Goal: Task Accomplishment & Management: Complete application form

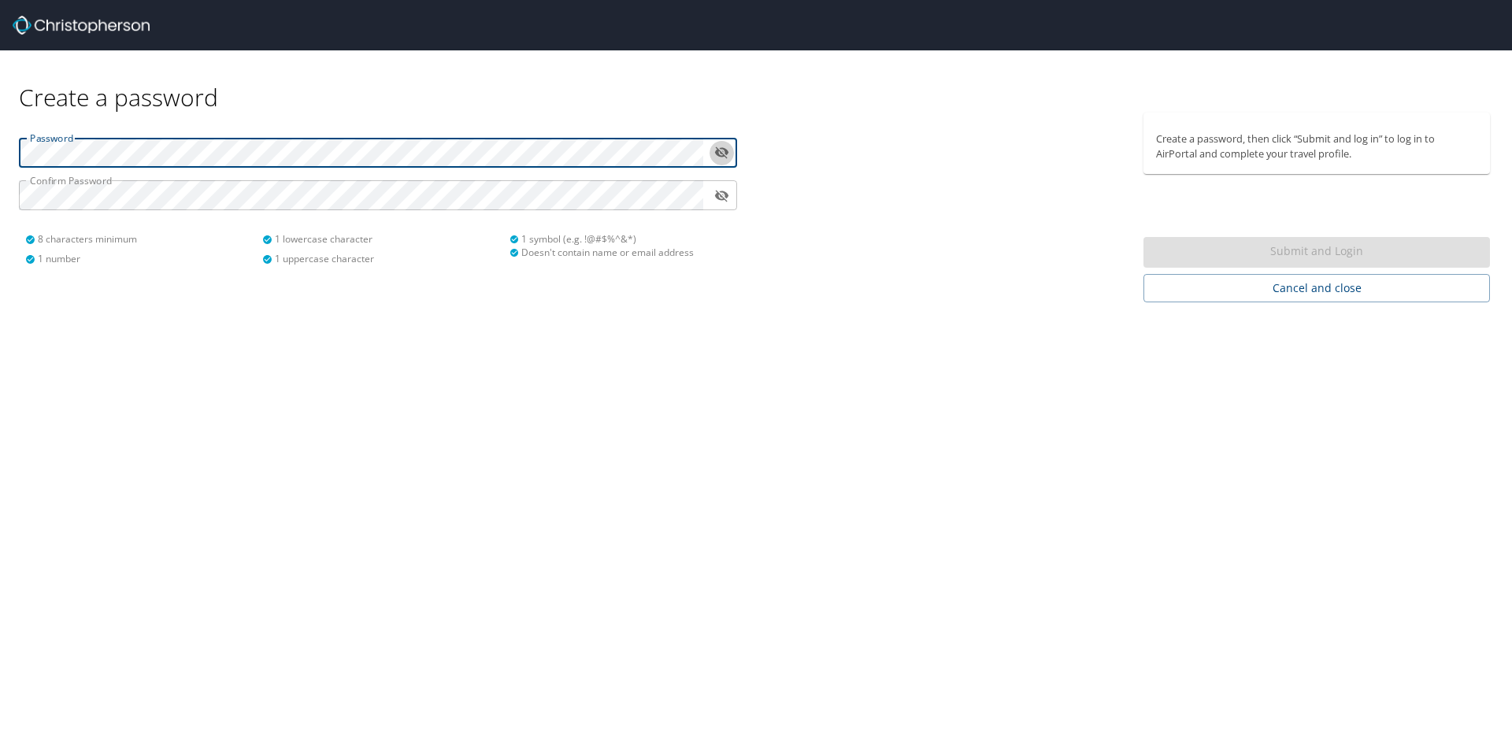
click at [725, 152] on icon "toggle password visibility" at bounding box center [722, 153] width 14 height 12
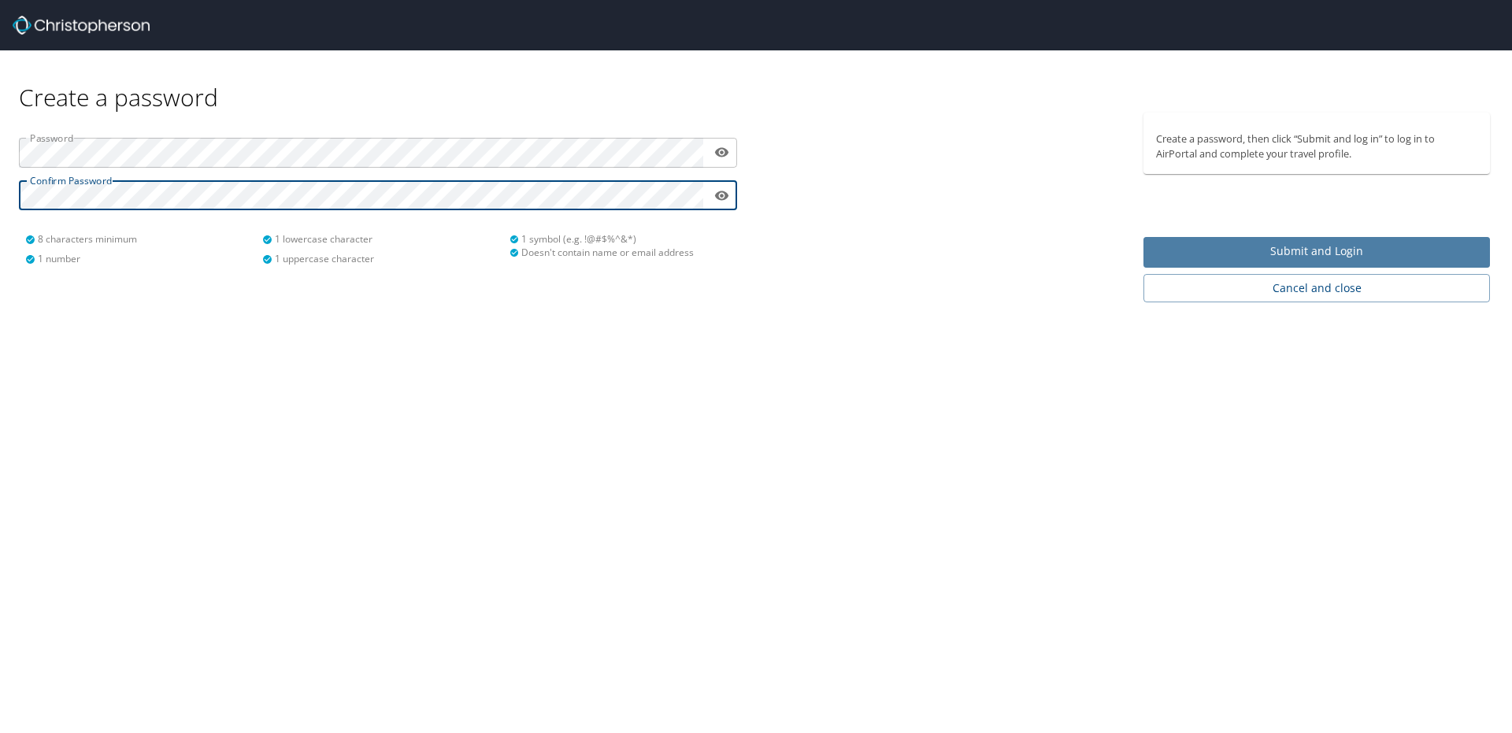
click at [1351, 246] on span "Submit and Login" at bounding box center [1316, 252] width 321 height 20
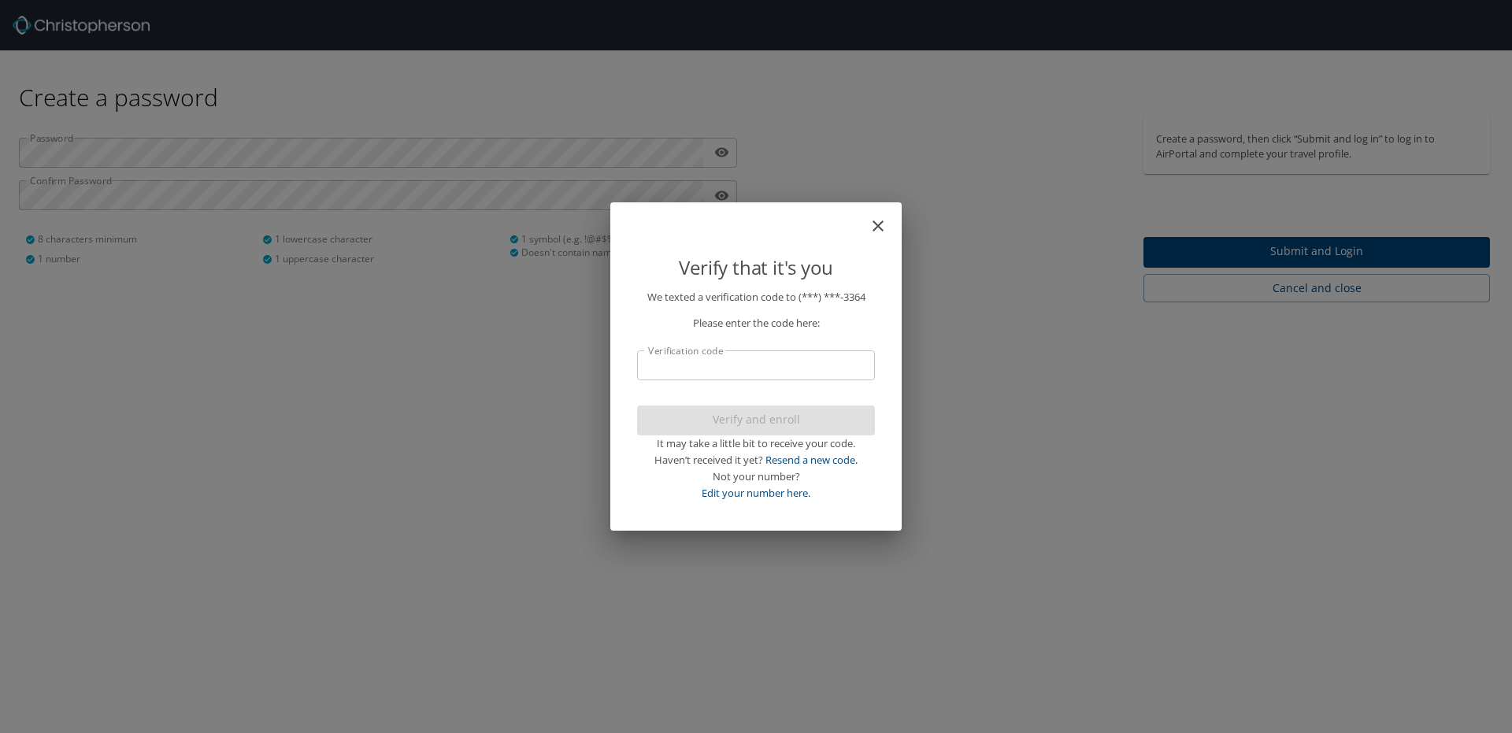
click at [787, 363] on input "Verification code" at bounding box center [756, 365] width 238 height 30
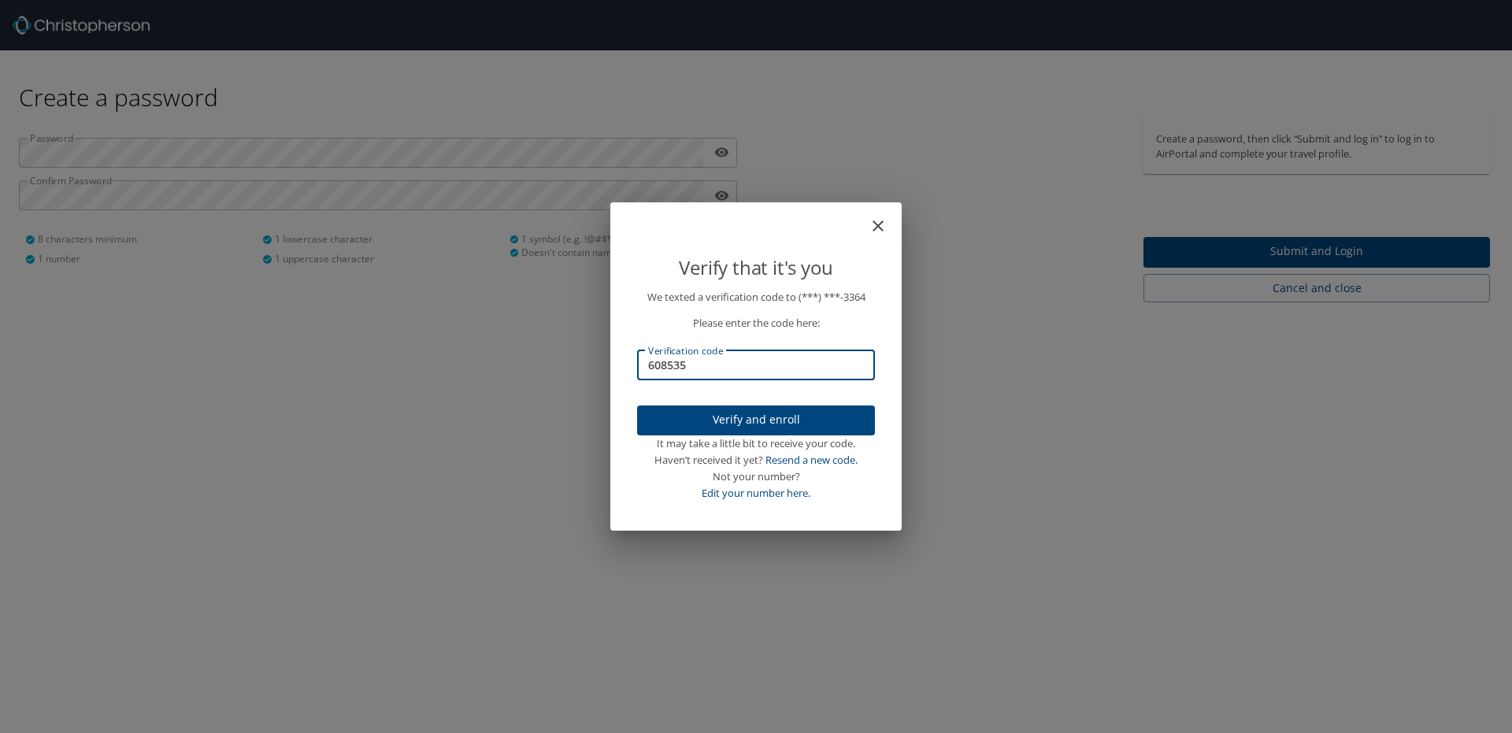
type input "608535"
click at [724, 421] on span "Verify and enroll" at bounding box center [756, 420] width 213 height 20
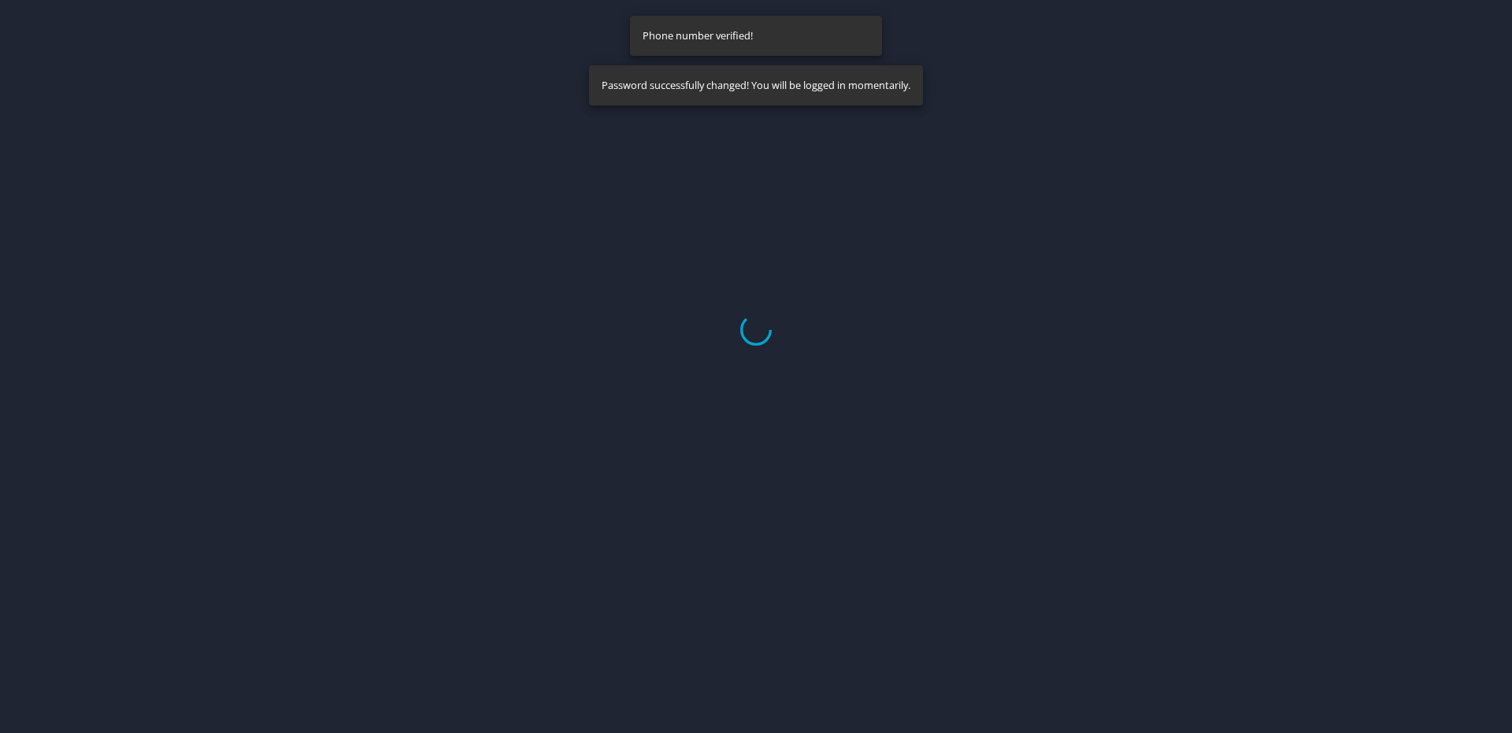
select select "US"
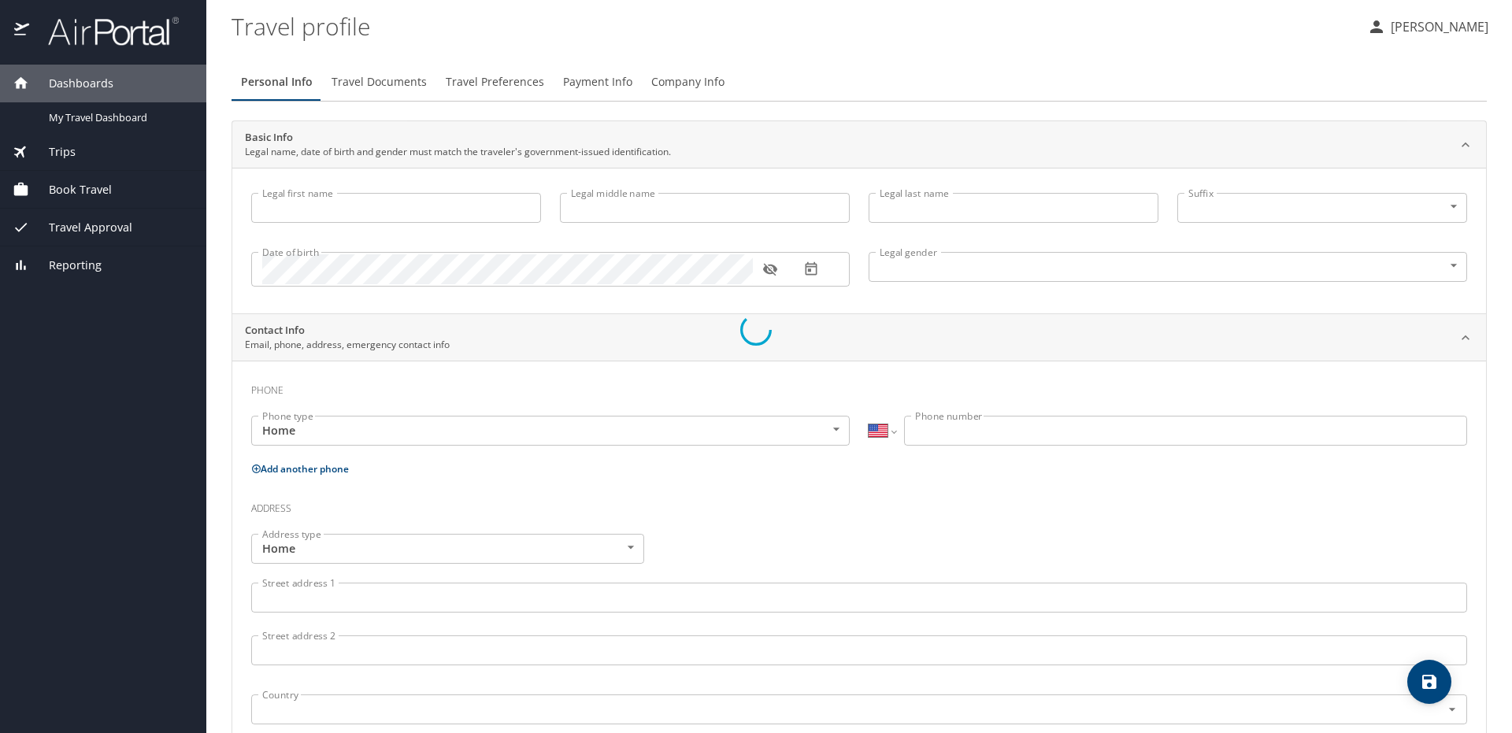
type input "[PERSON_NAME]"
type input "[DEMOGRAPHIC_DATA]"
select select "US"
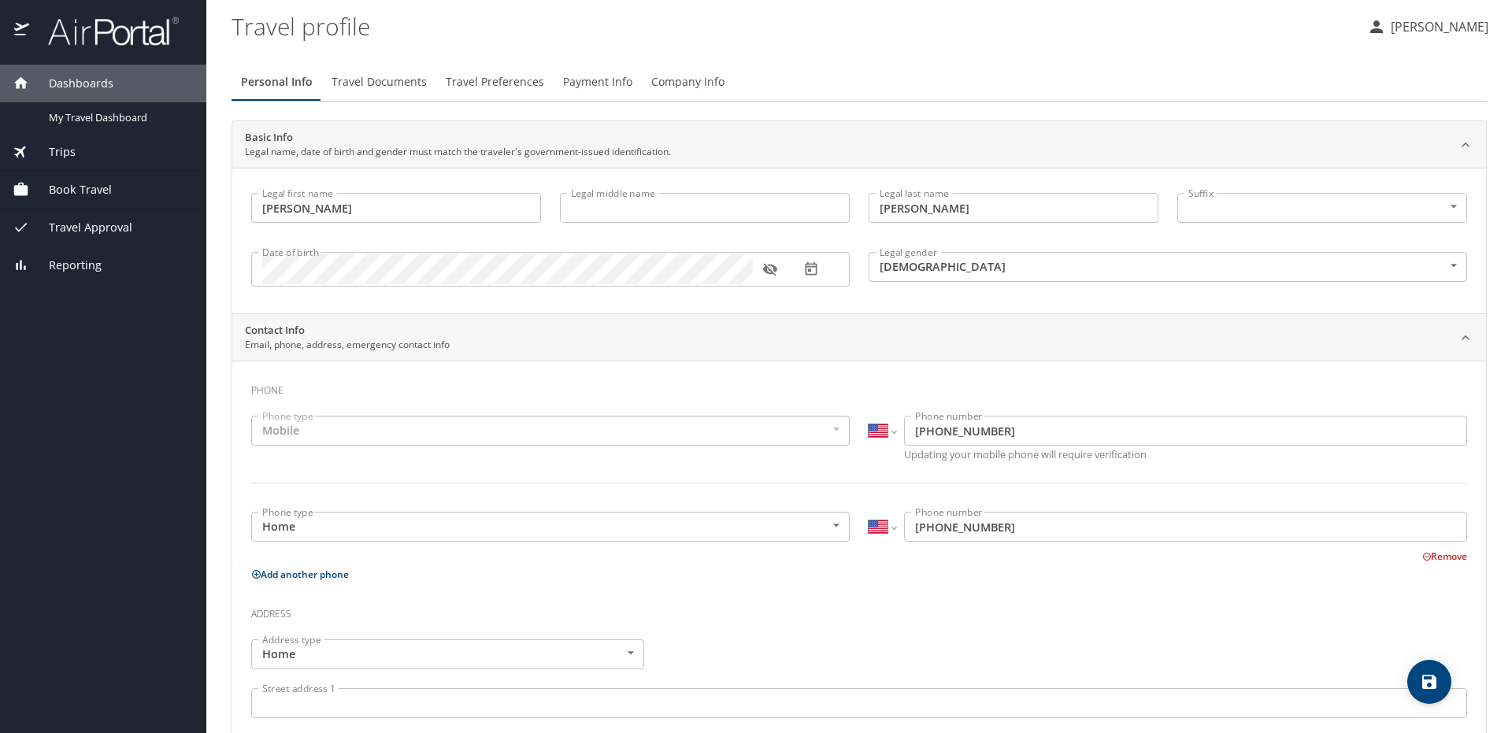
scroll to position [236, 0]
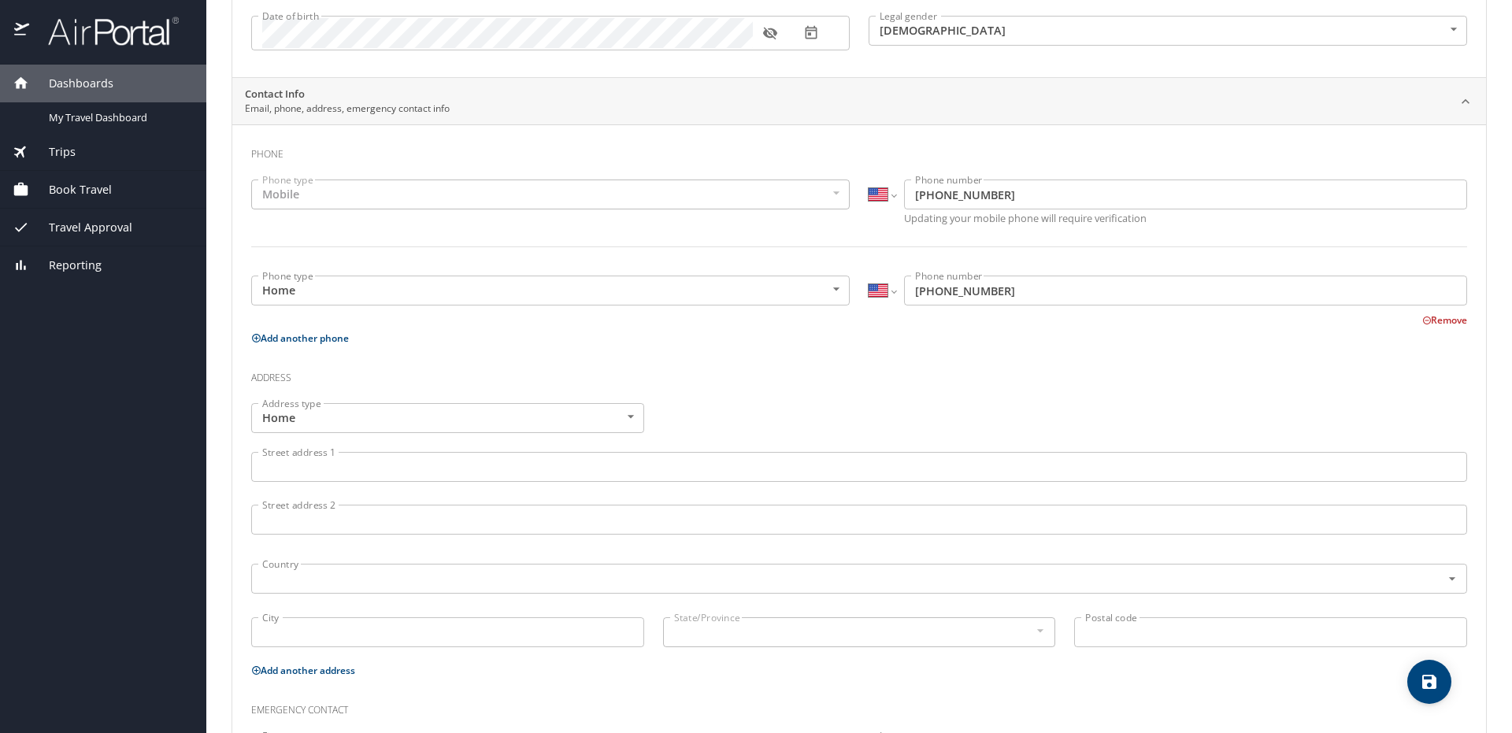
click at [582, 478] on input "Street address 1" at bounding box center [859, 467] width 1216 height 30
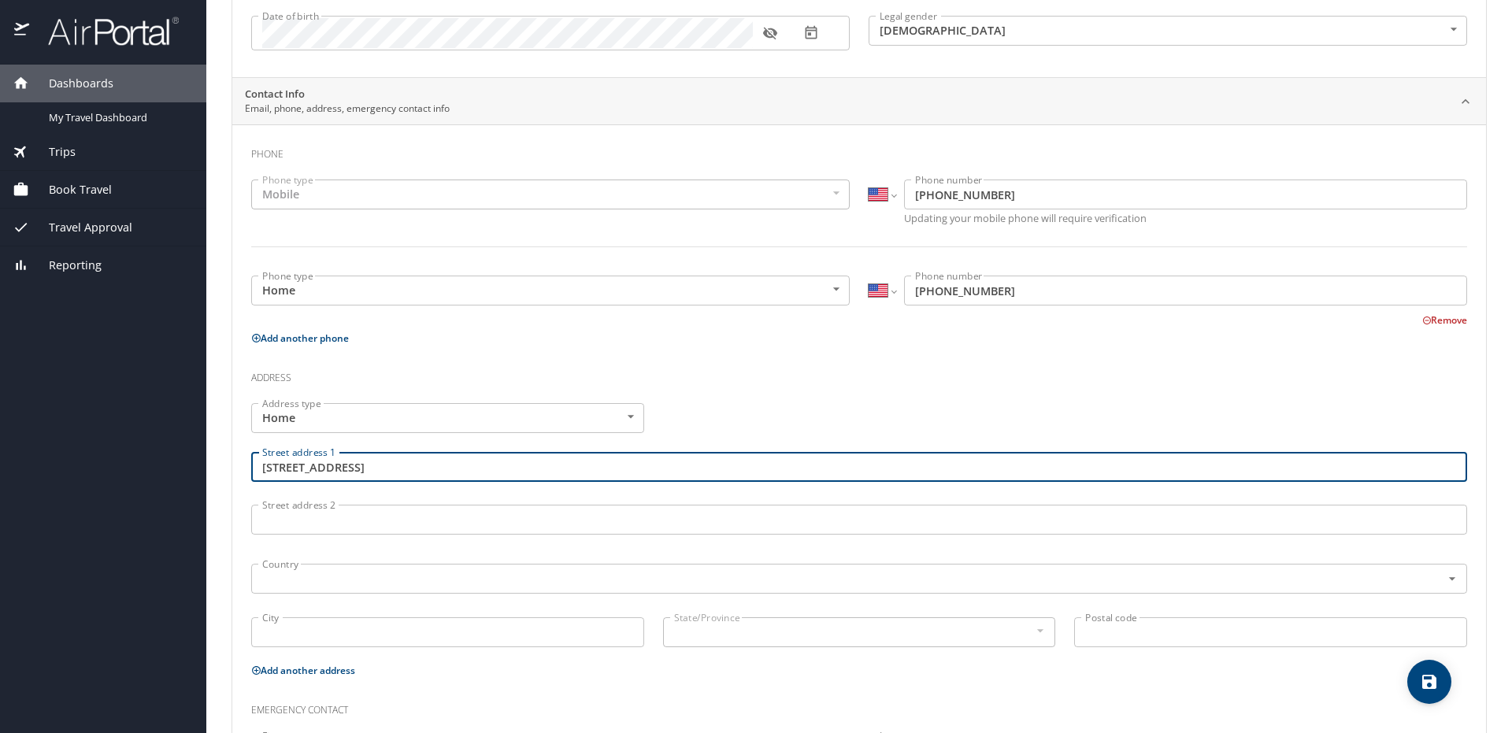
type input "[STREET_ADDRESS]"
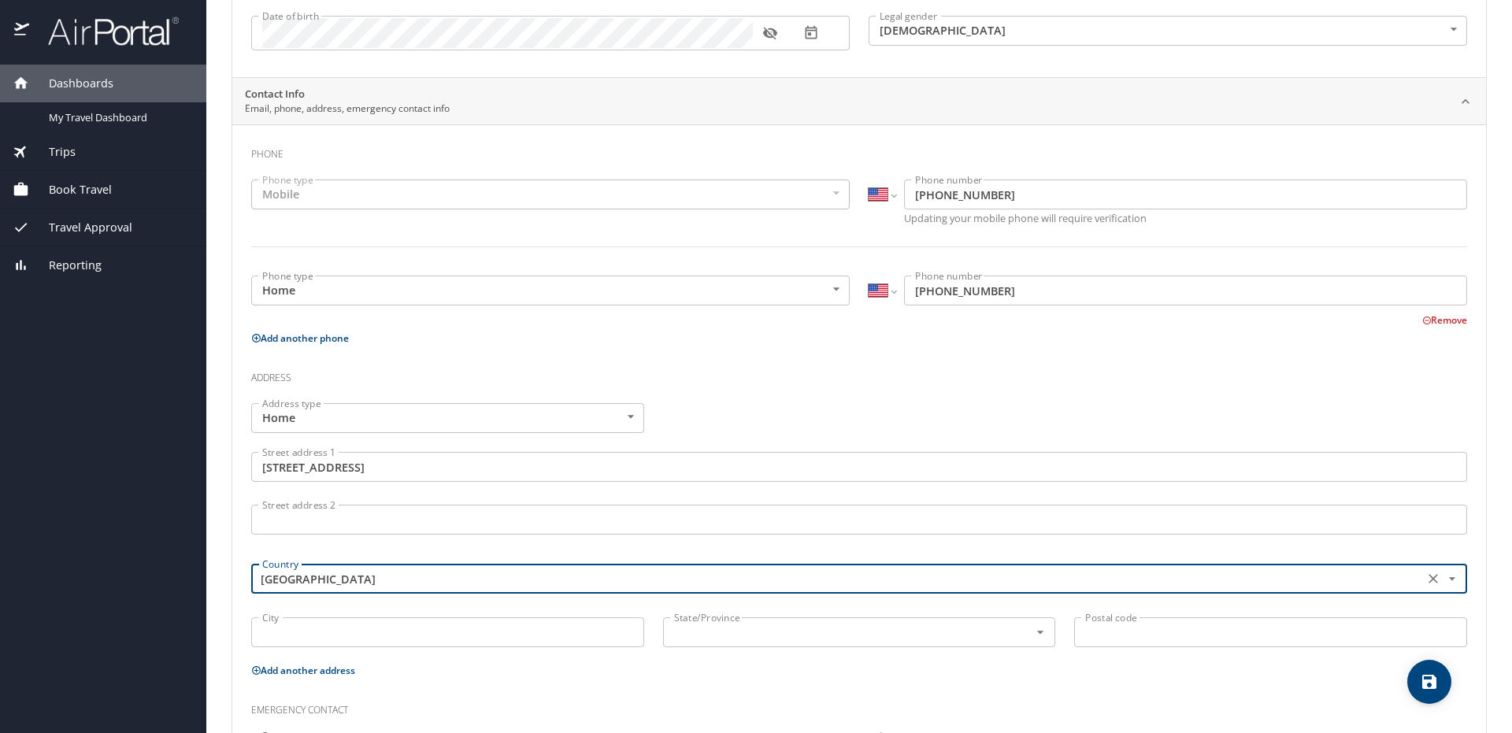
type input "[GEOGRAPHIC_DATA]"
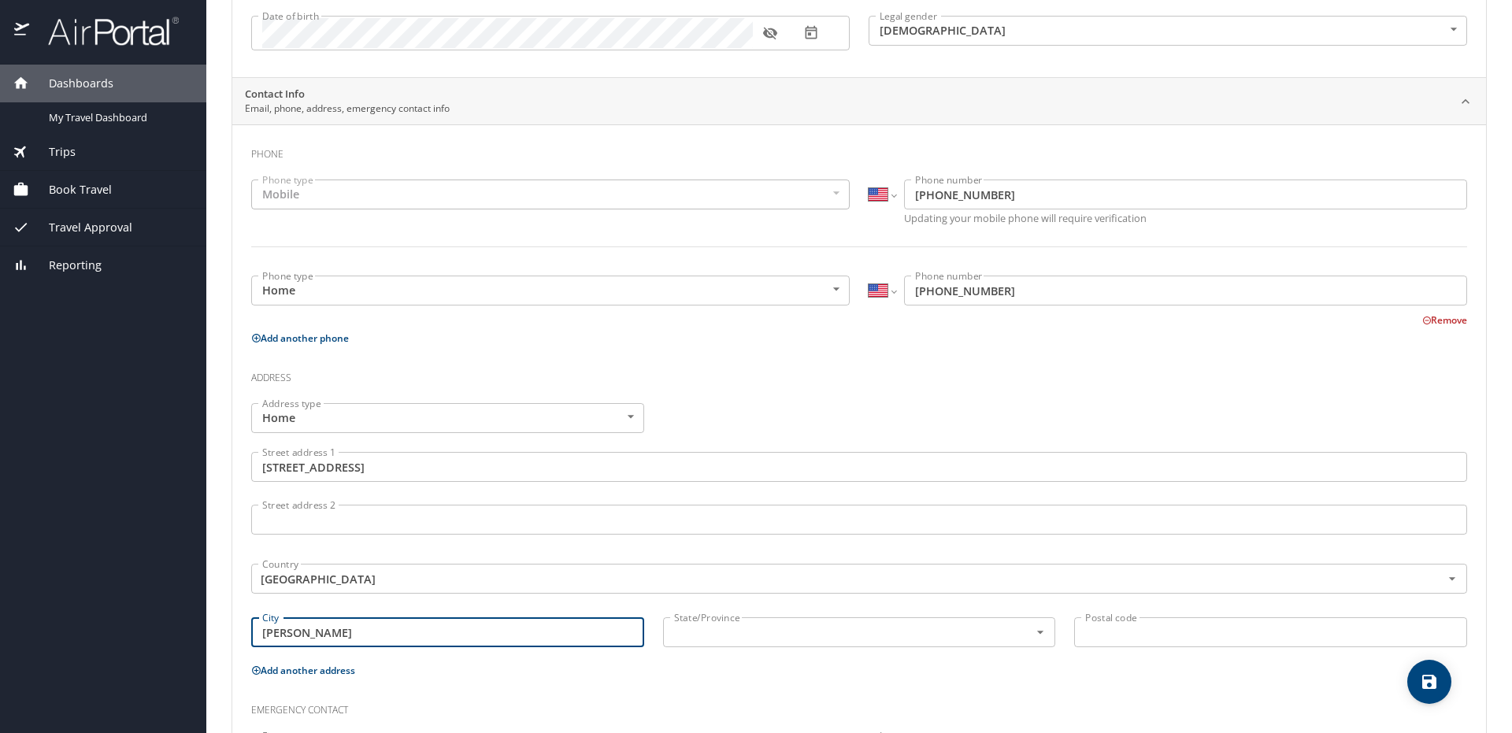
type input "[PERSON_NAME]"
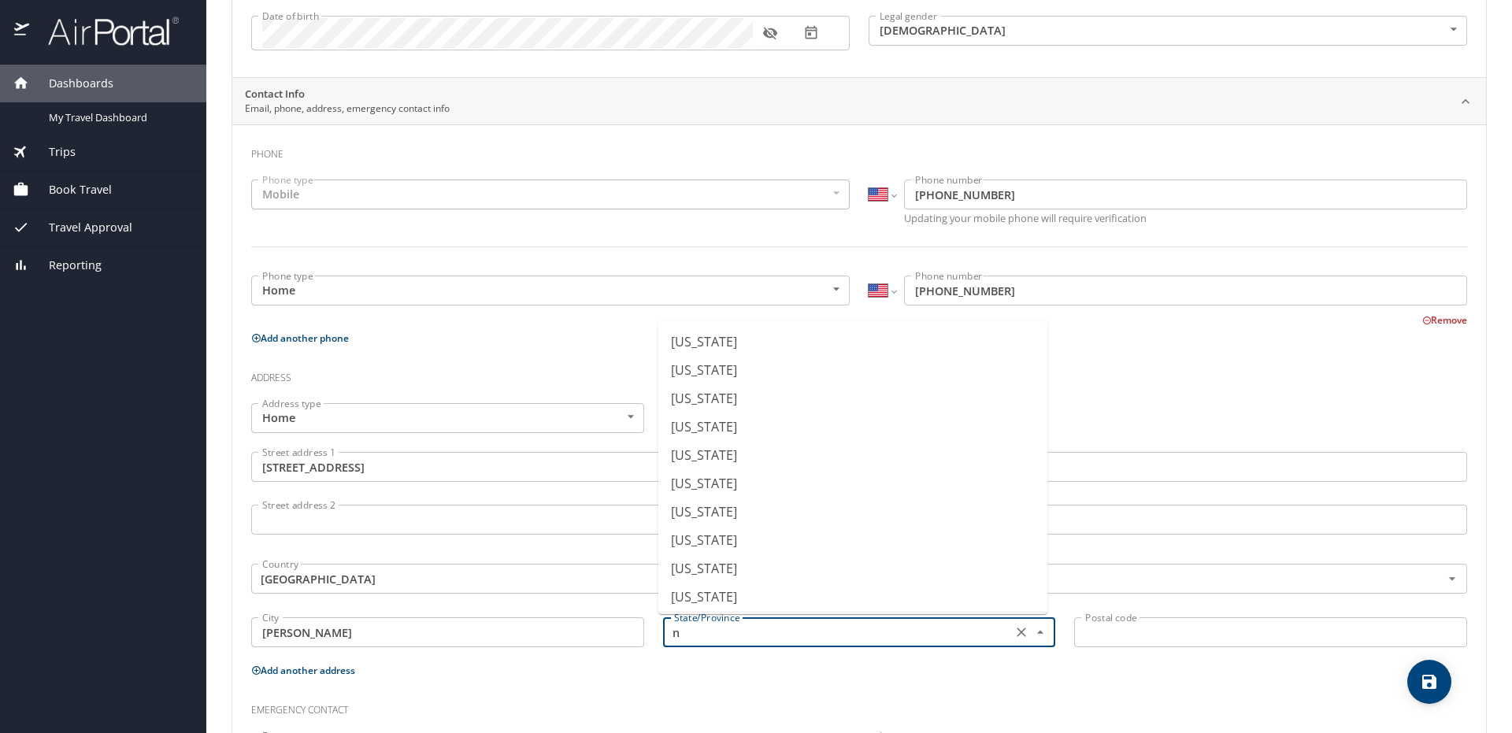
scroll to position [340, 0]
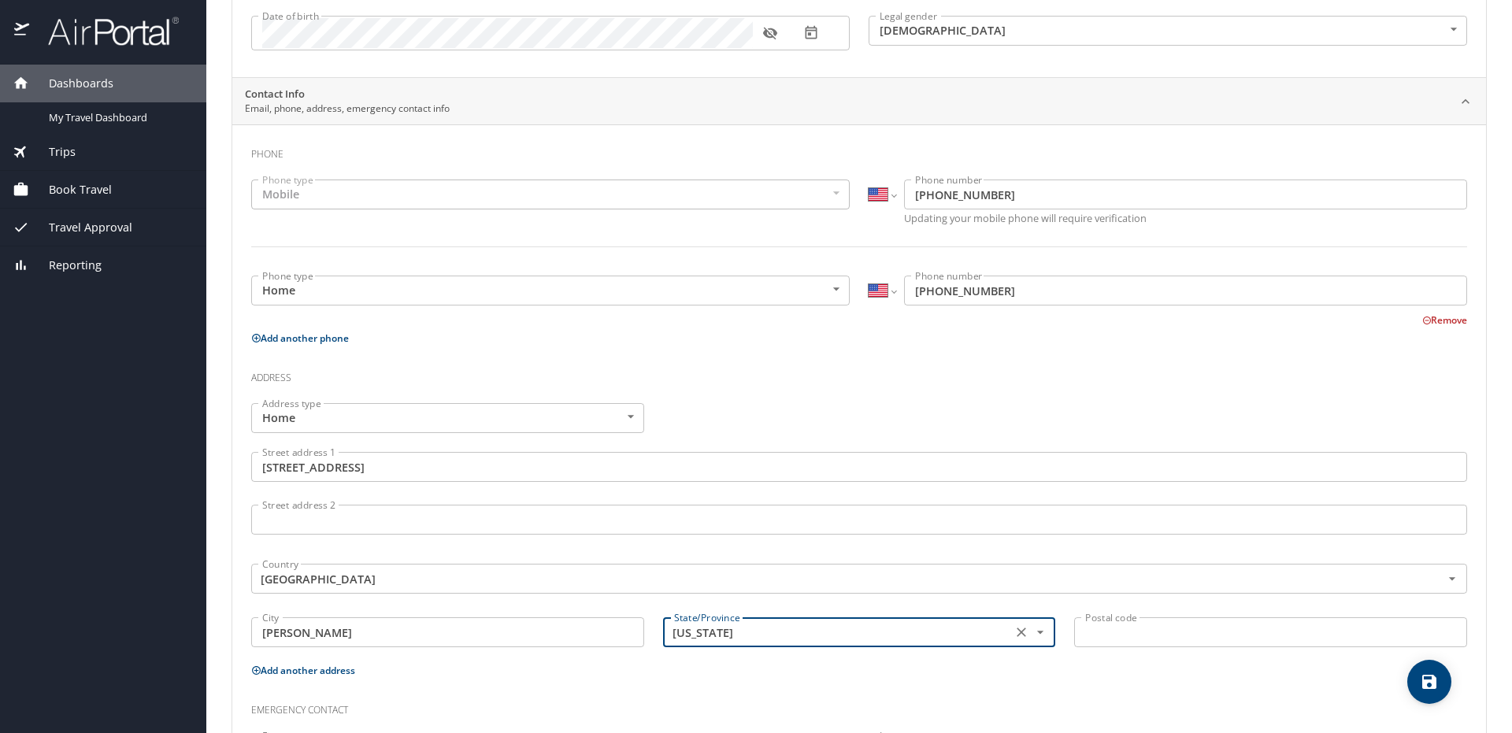
type input "[US_STATE]"
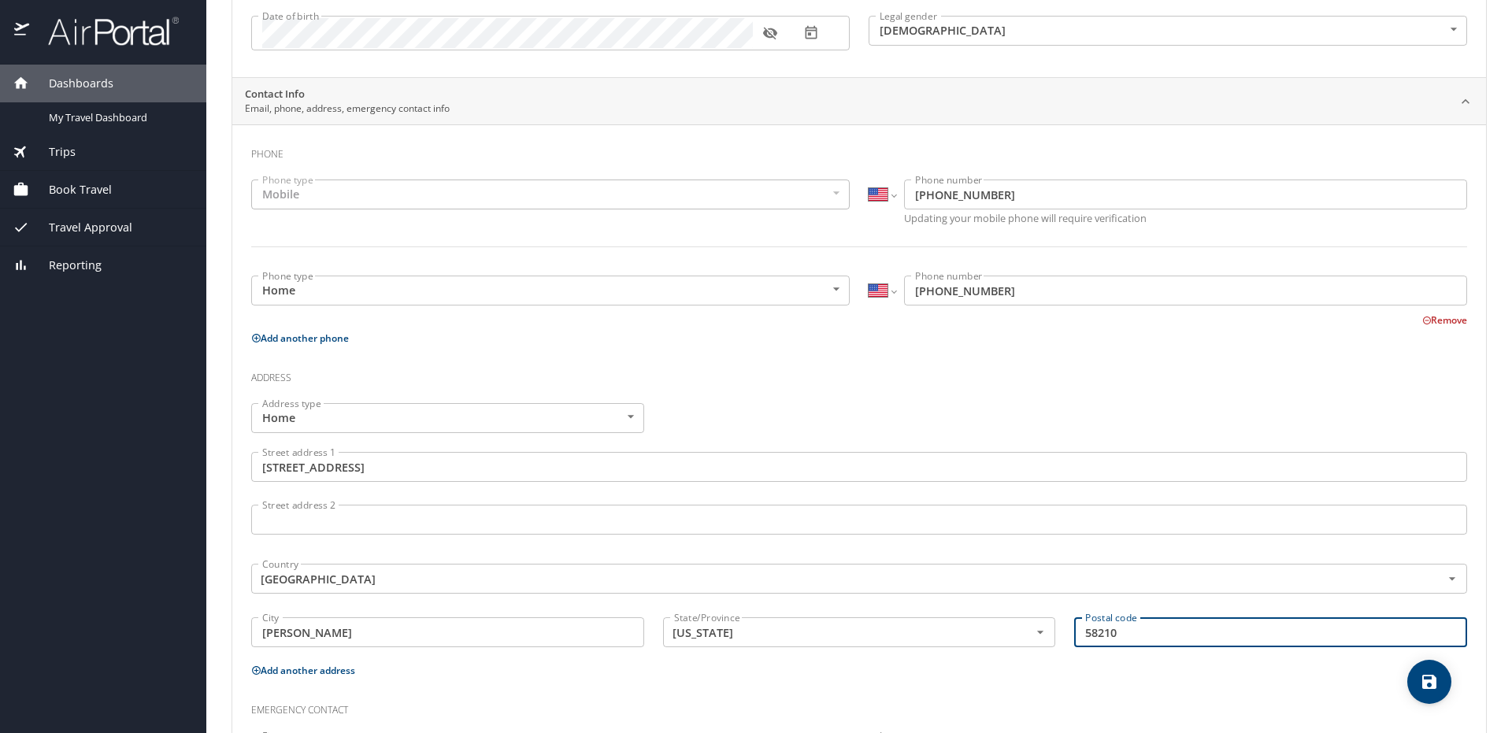
type input "58210"
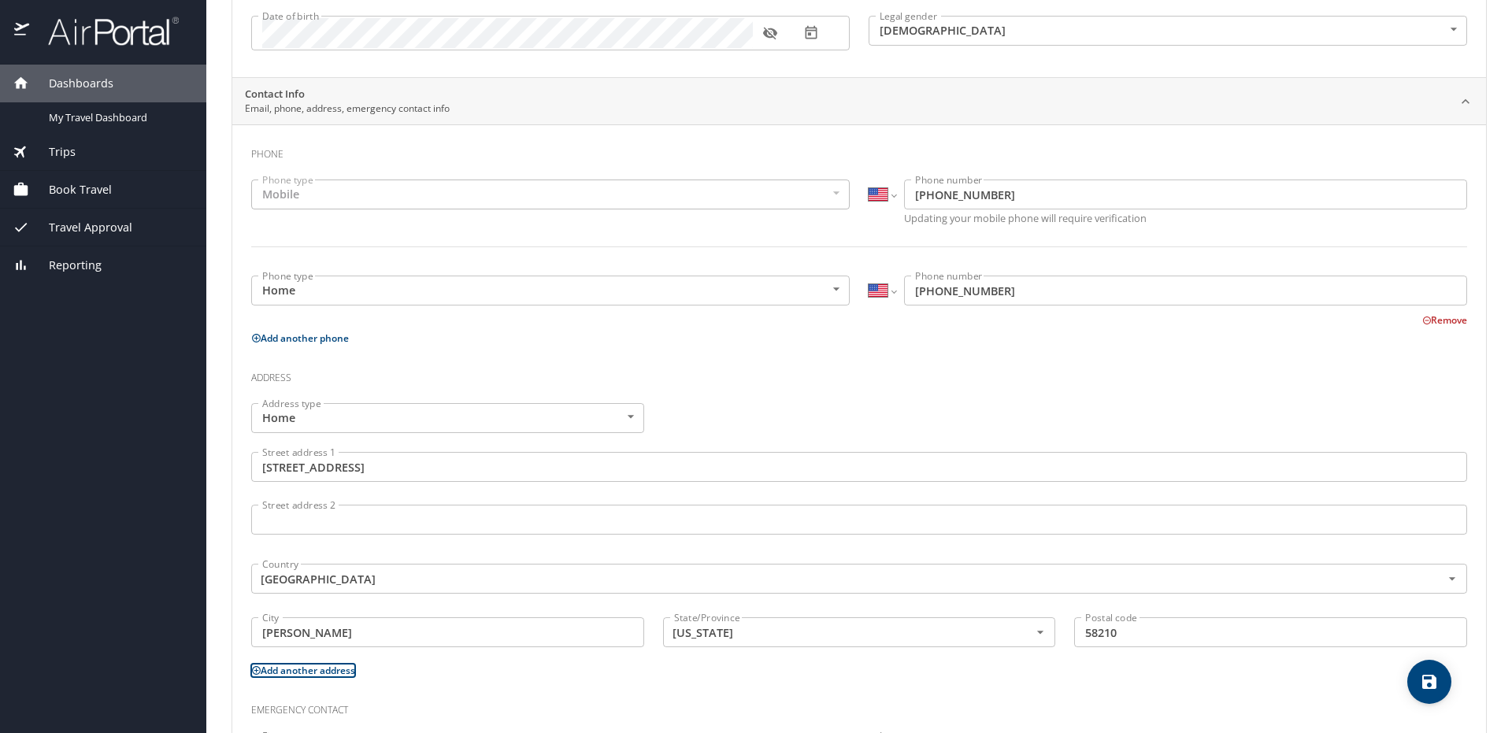
scroll to position [374, 0]
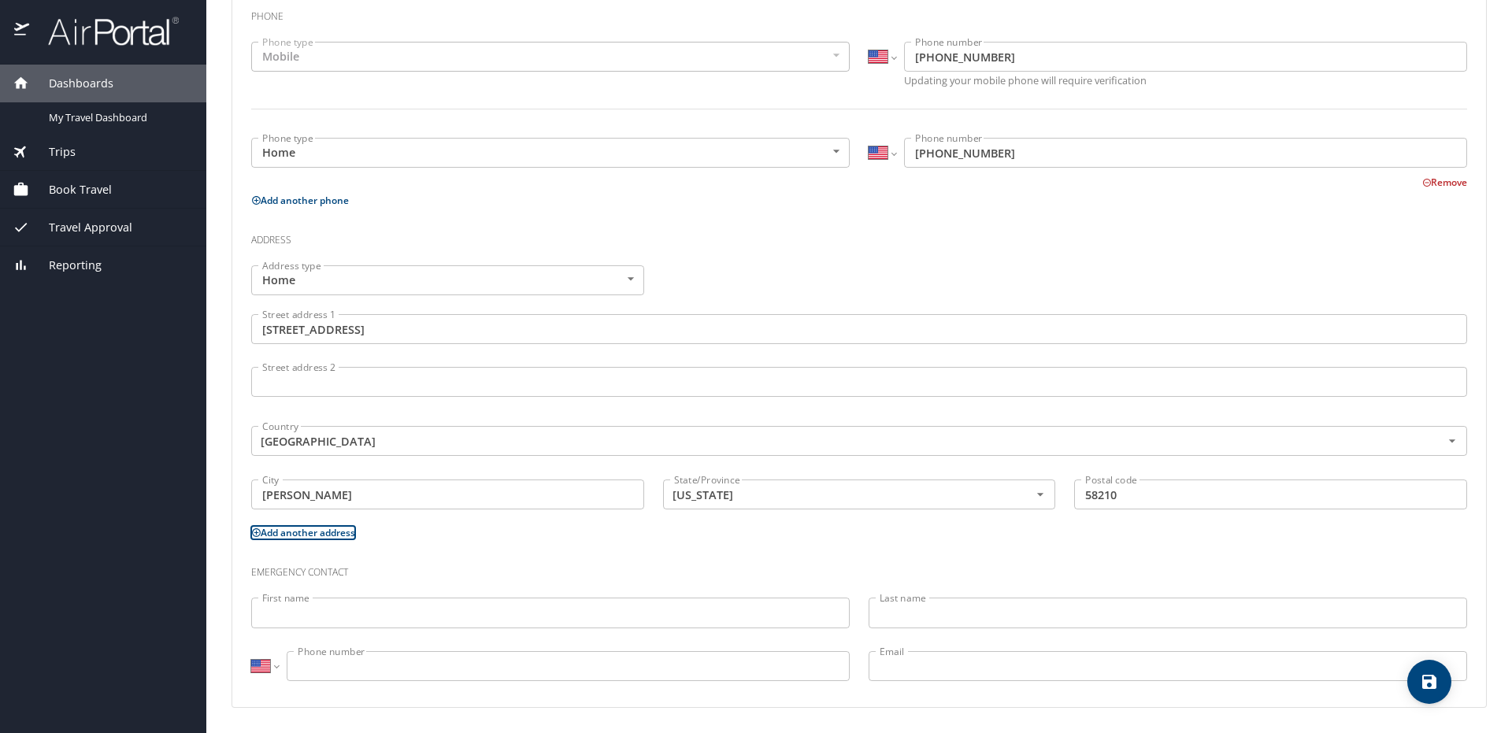
click at [490, 625] on input "First name" at bounding box center [550, 613] width 598 height 30
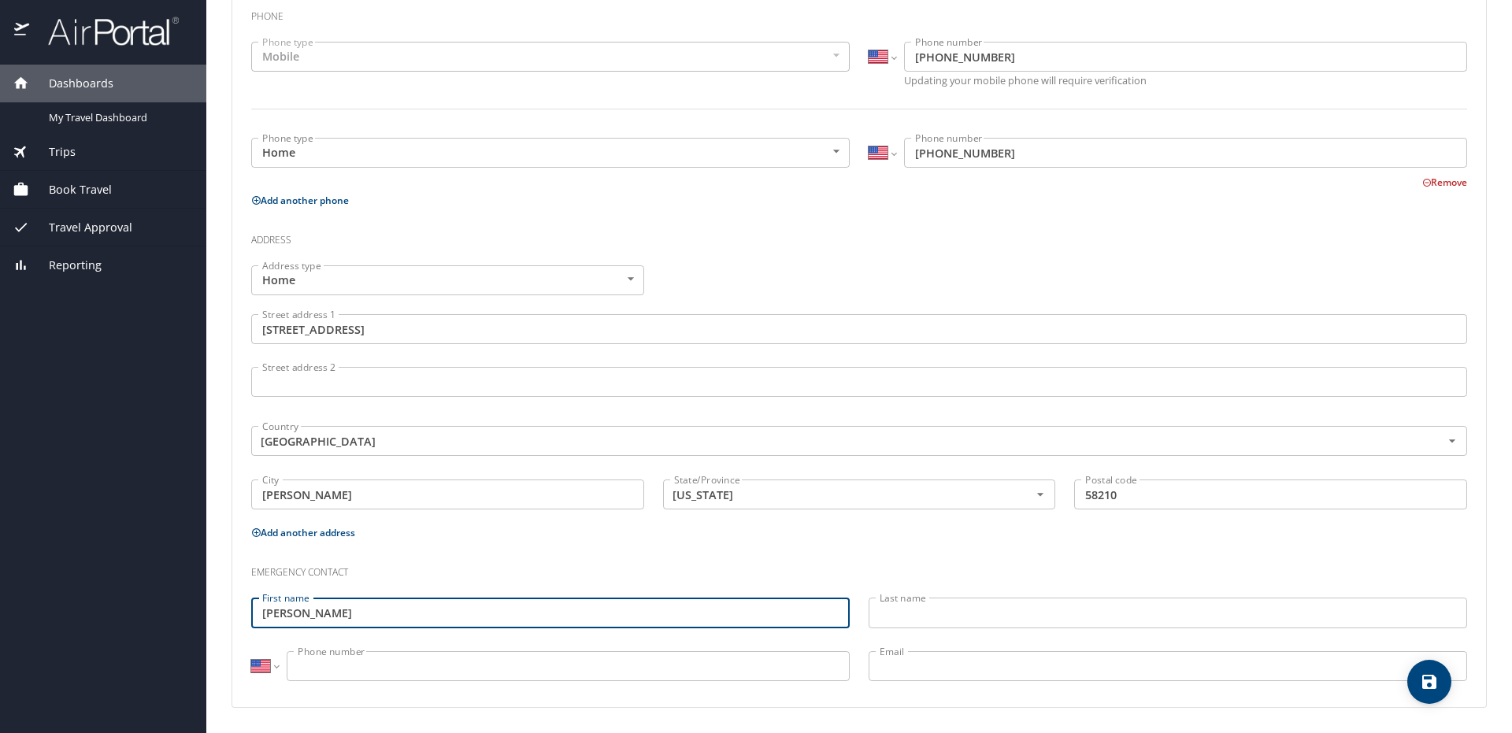
type input "[PERSON_NAME]"
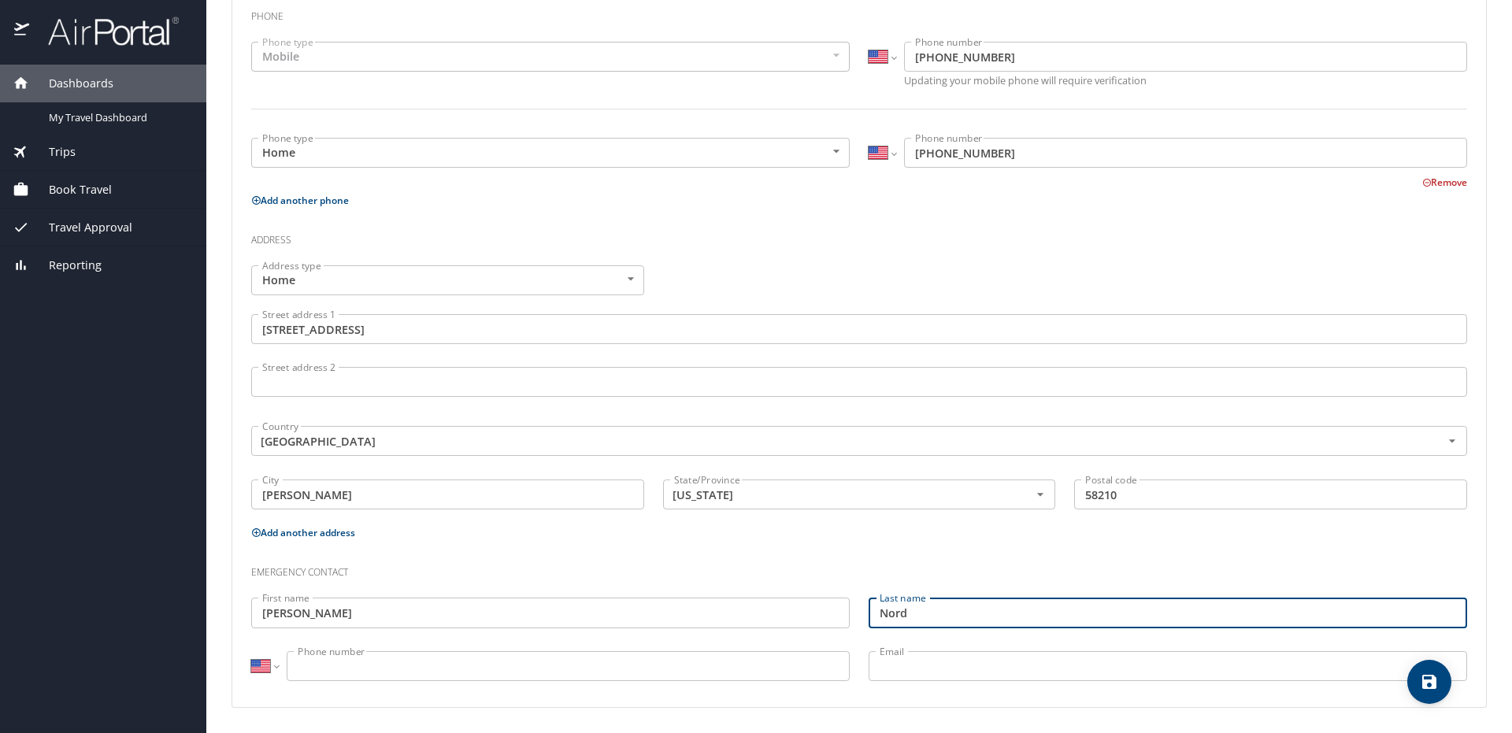
type input "Nord"
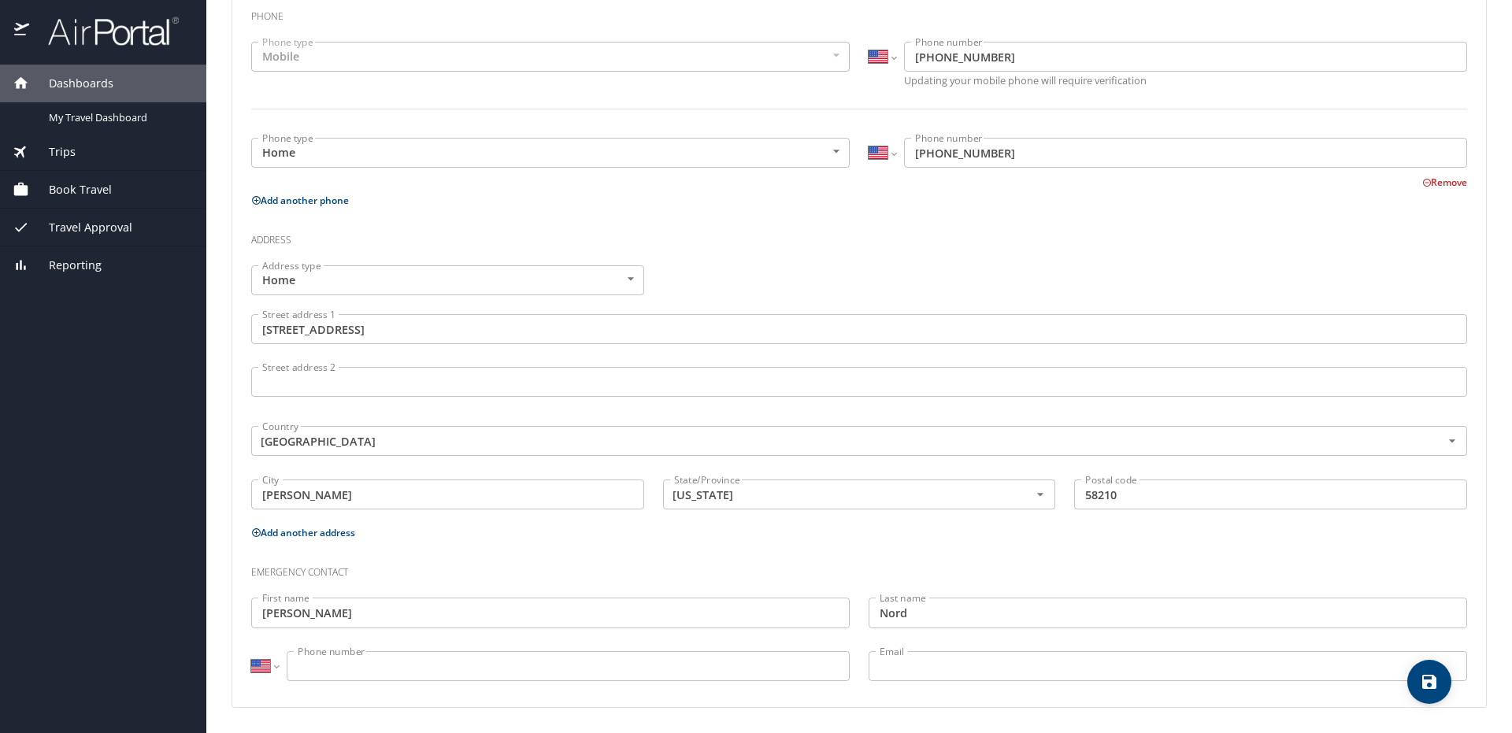
click at [635, 671] on input "Phone number" at bounding box center [568, 666] width 563 height 30
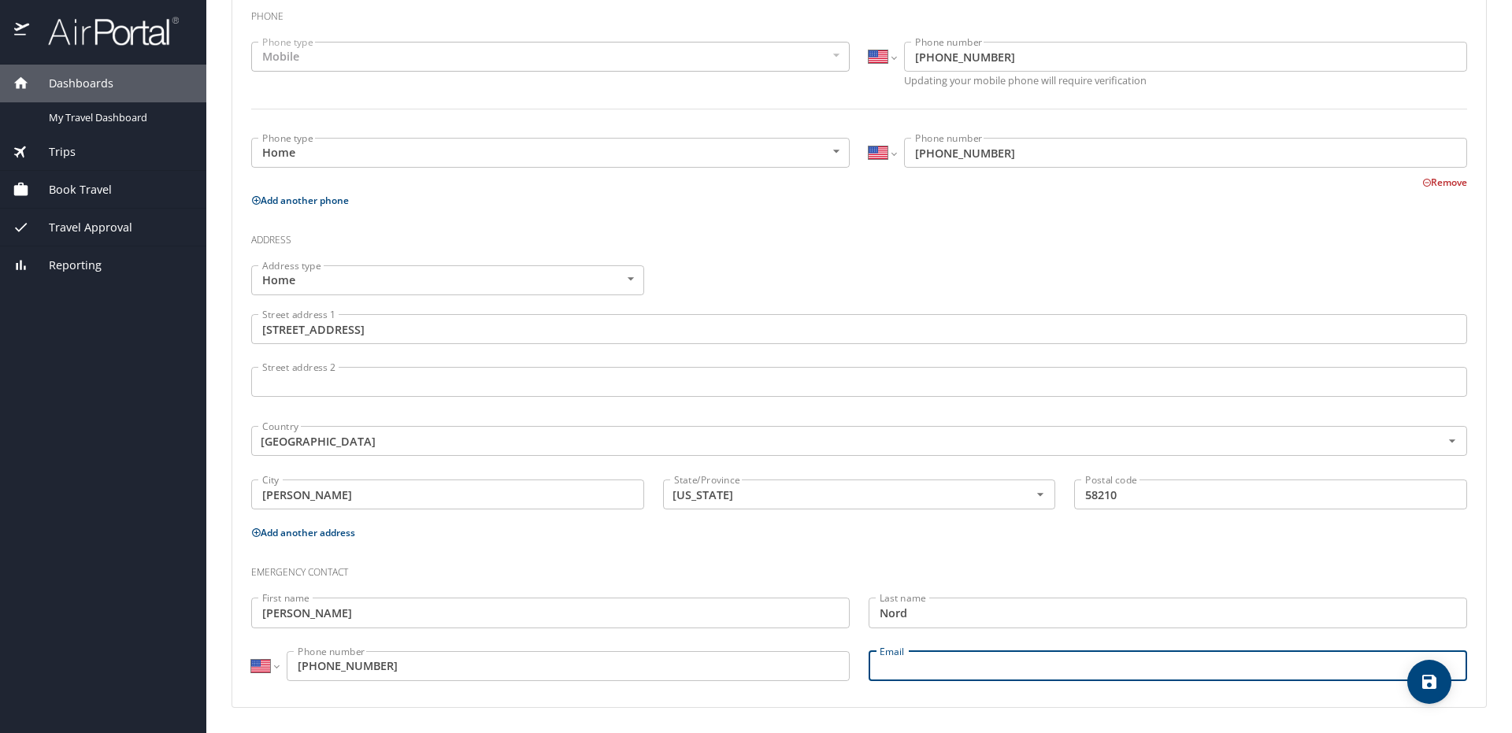
click at [1059, 670] on input "Email" at bounding box center [1168, 666] width 598 height 30
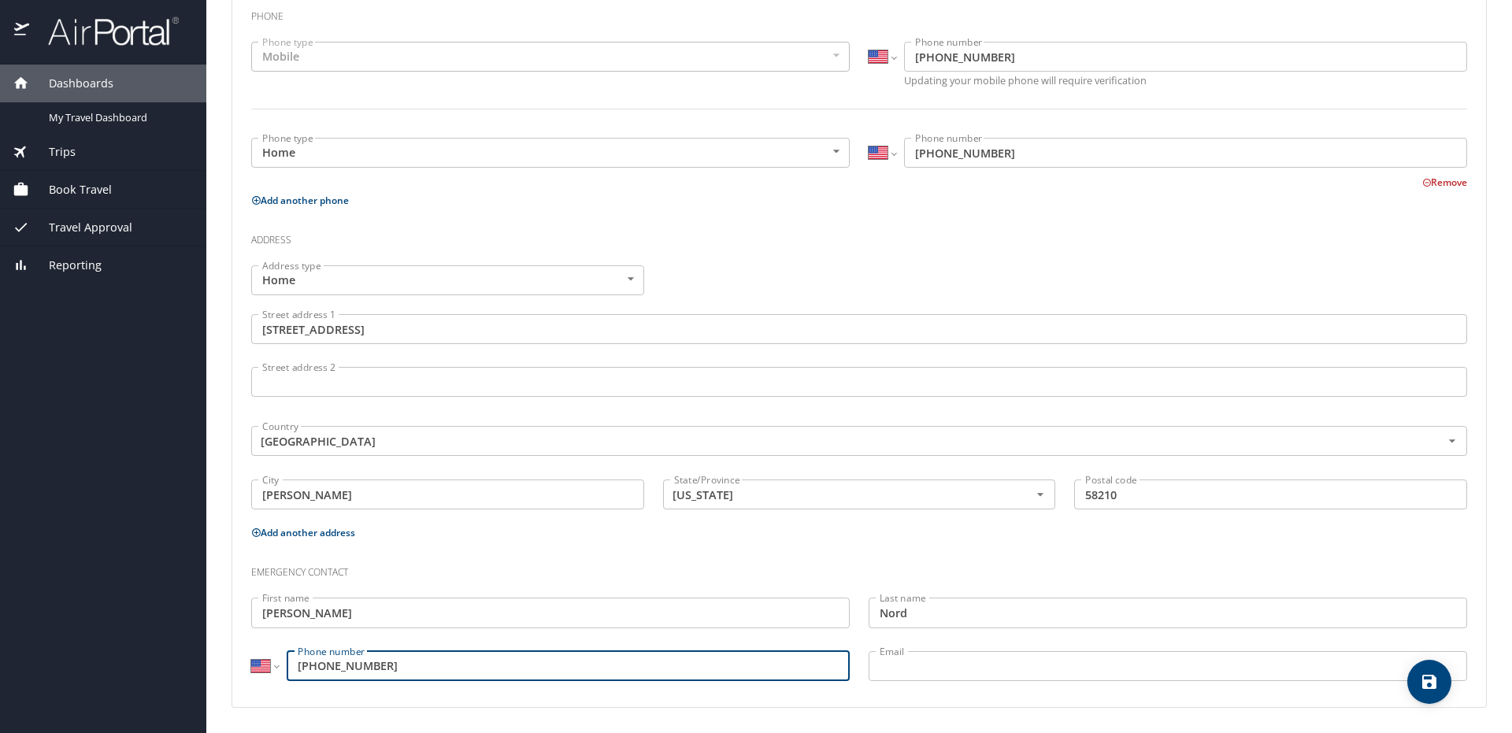
click at [691, 651] on input "[PHONE_NUMBER]" at bounding box center [568, 666] width 563 height 30
type input "[PHONE_NUMBER]"
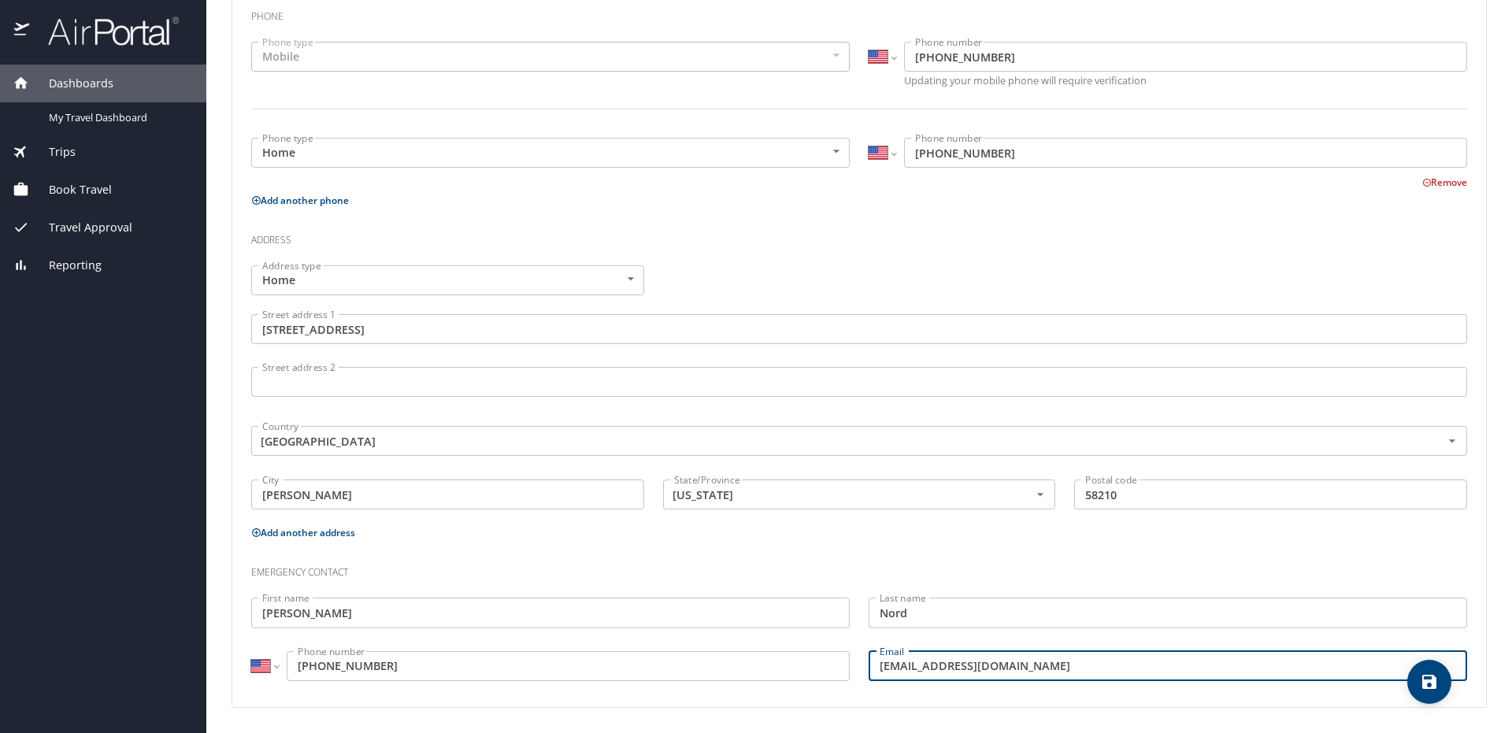
type input "[EMAIL_ADDRESS][DOMAIN_NAME]"
click at [828, 596] on div "First name [PERSON_NAME] First name" at bounding box center [550, 614] width 617 height 53
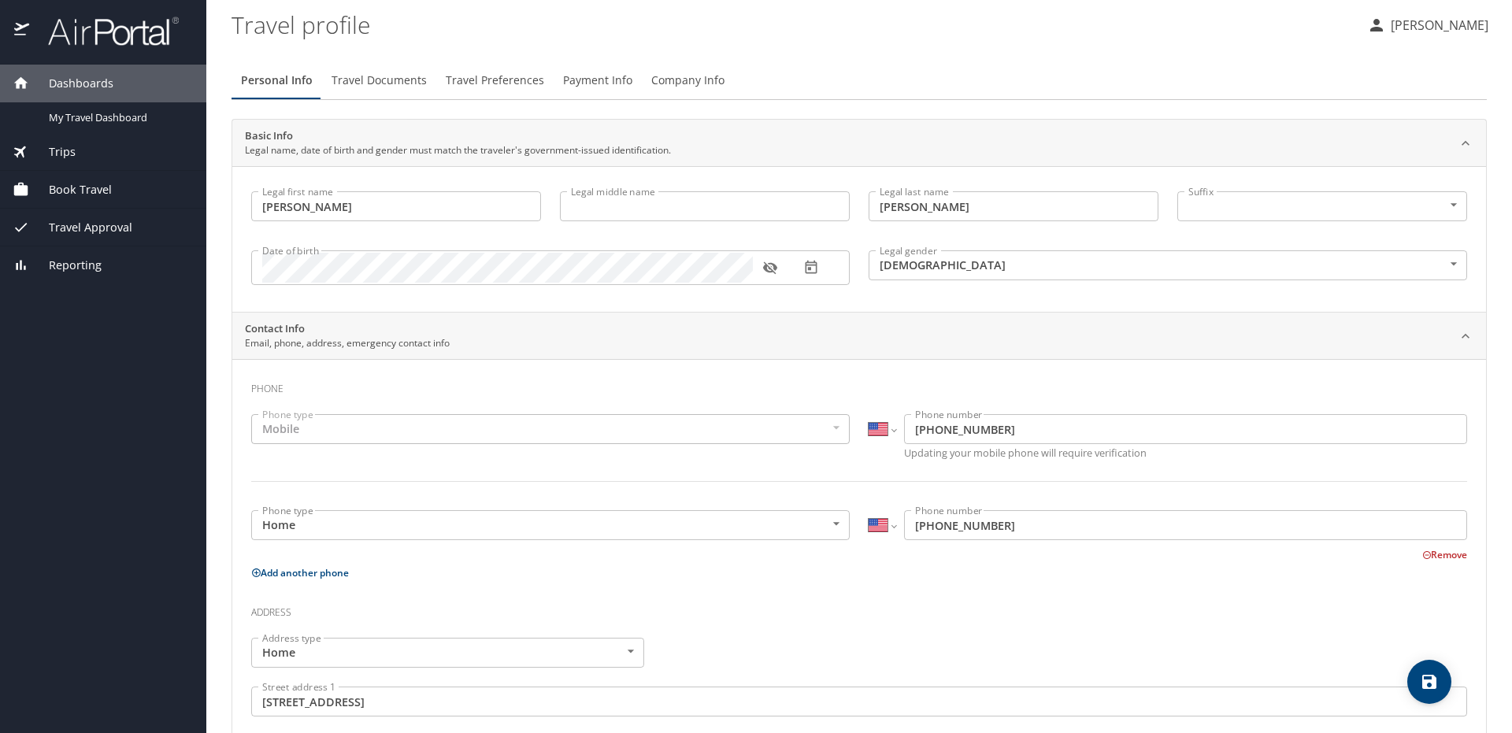
scroll to position [0, 0]
click at [97, 184] on span "Book Travel" at bounding box center [70, 189] width 83 height 17
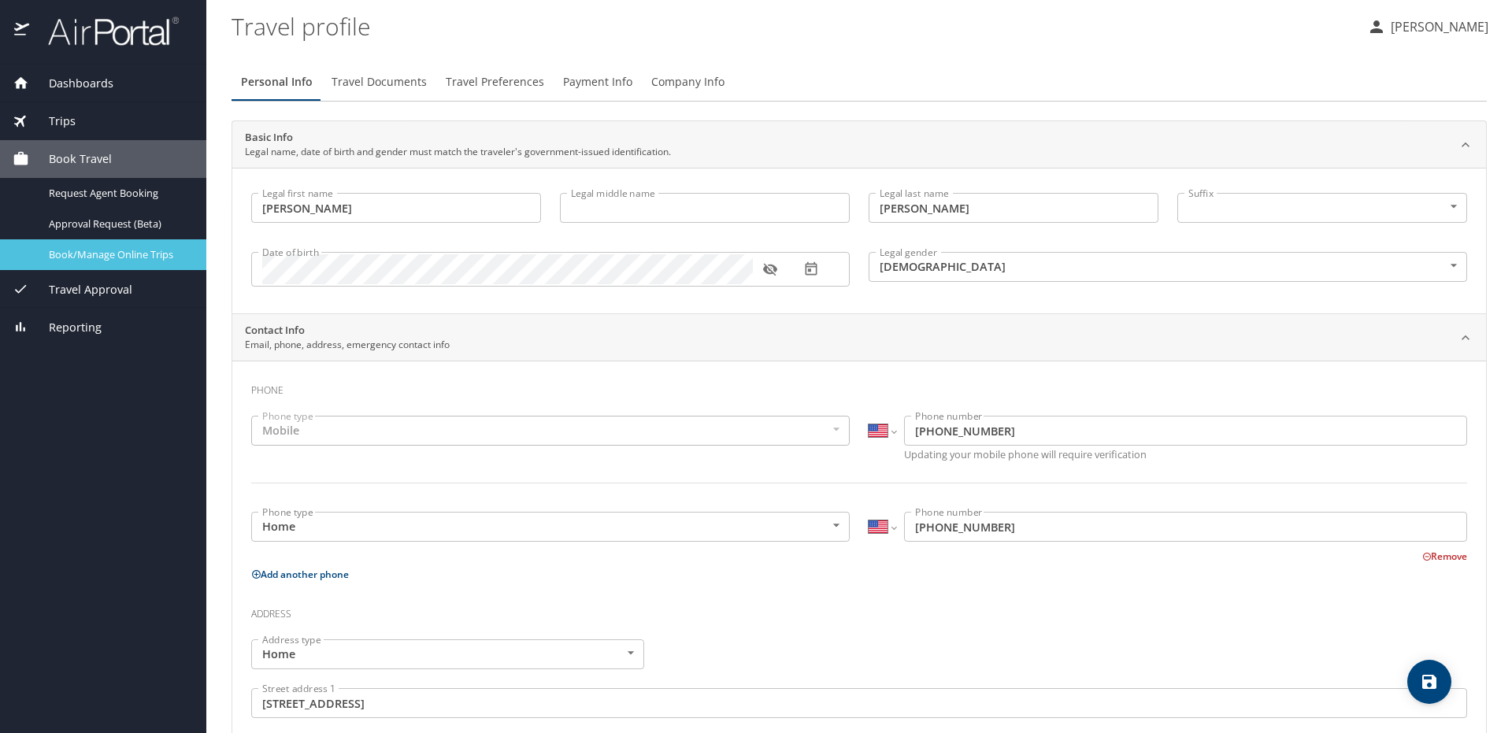
click at [146, 251] on span "Book/Manage Online Trips" at bounding box center [118, 254] width 139 height 15
click at [109, 127] on div "Trips" at bounding box center [103, 121] width 181 height 17
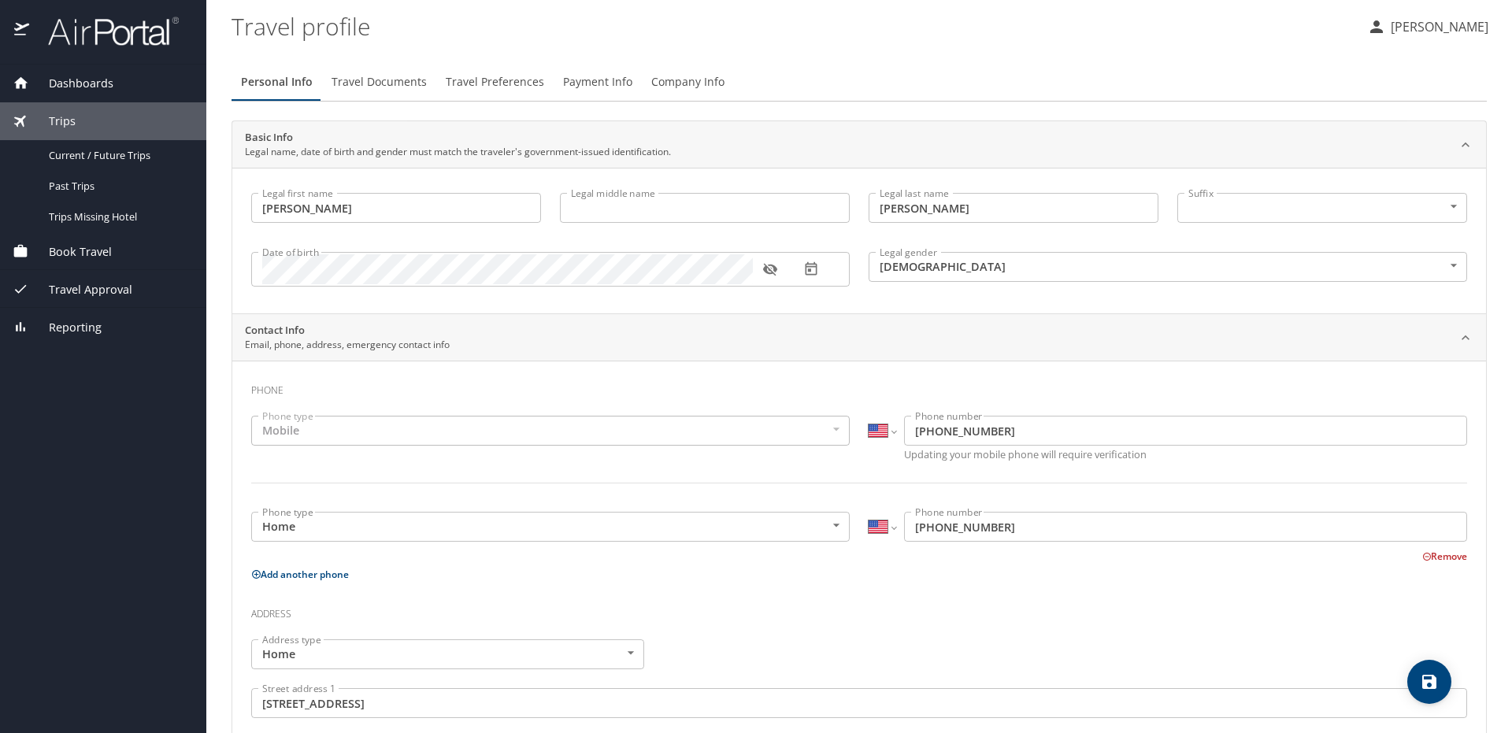
click at [60, 89] on span "Dashboards" at bounding box center [71, 83] width 84 height 17
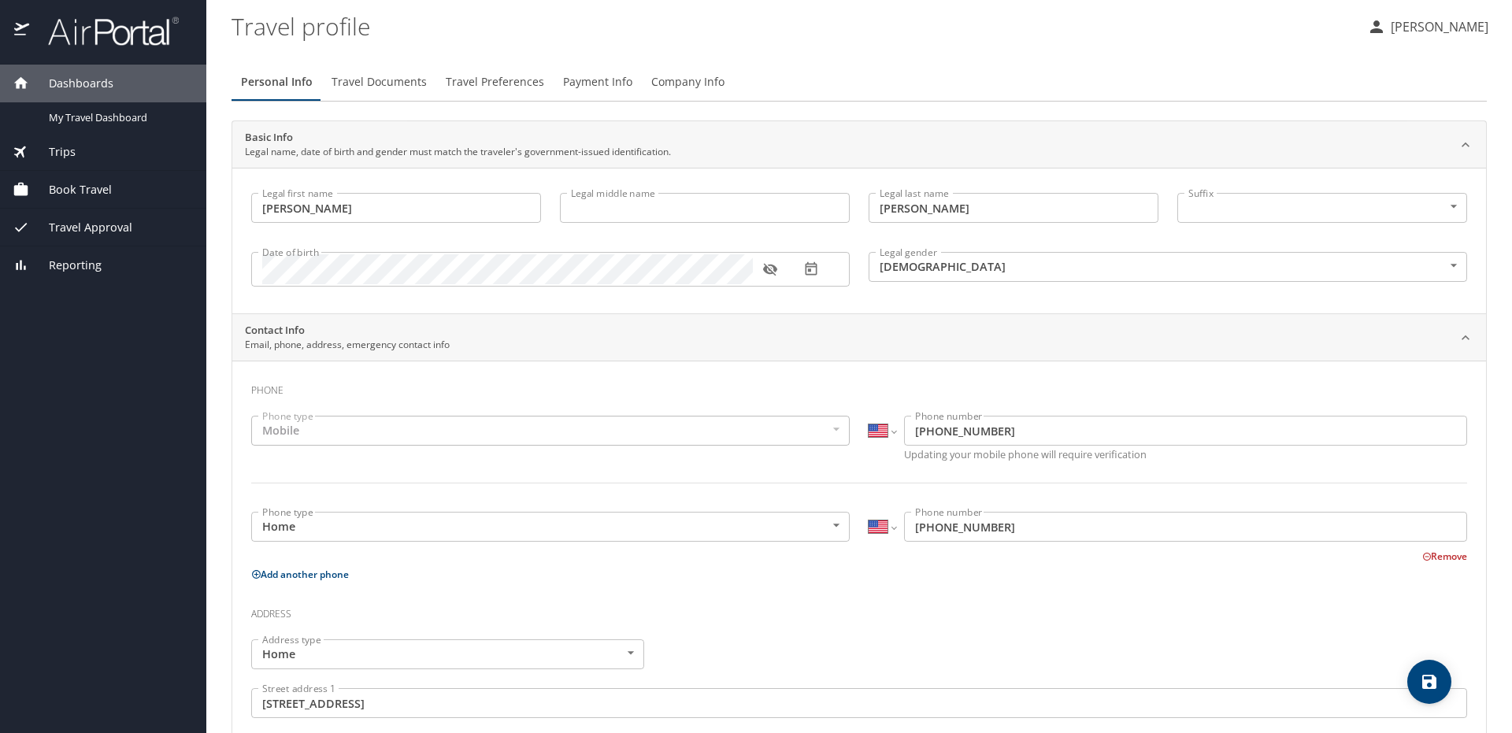
click at [68, 228] on span "Travel Approval" at bounding box center [80, 227] width 103 height 17
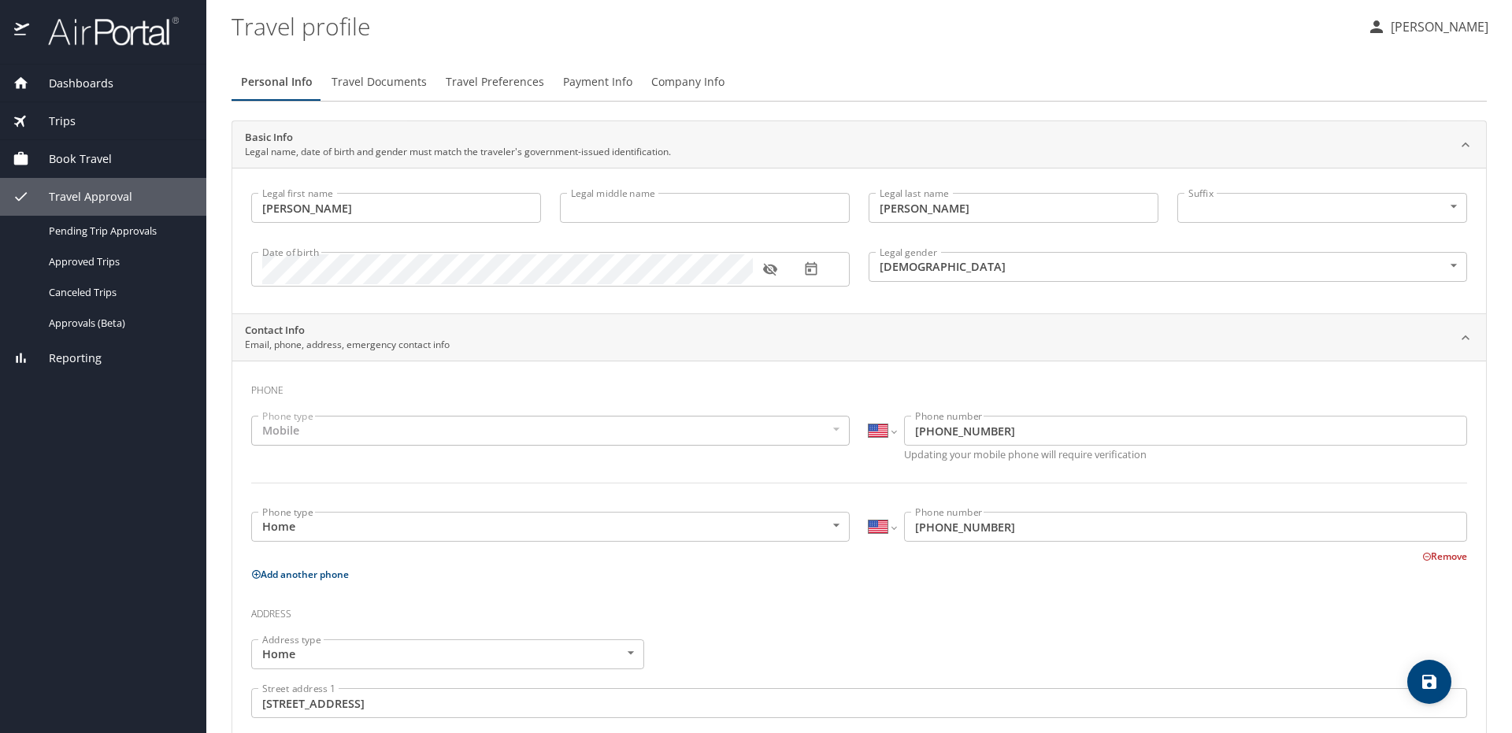
click at [77, 161] on span "Book Travel" at bounding box center [70, 158] width 83 height 17
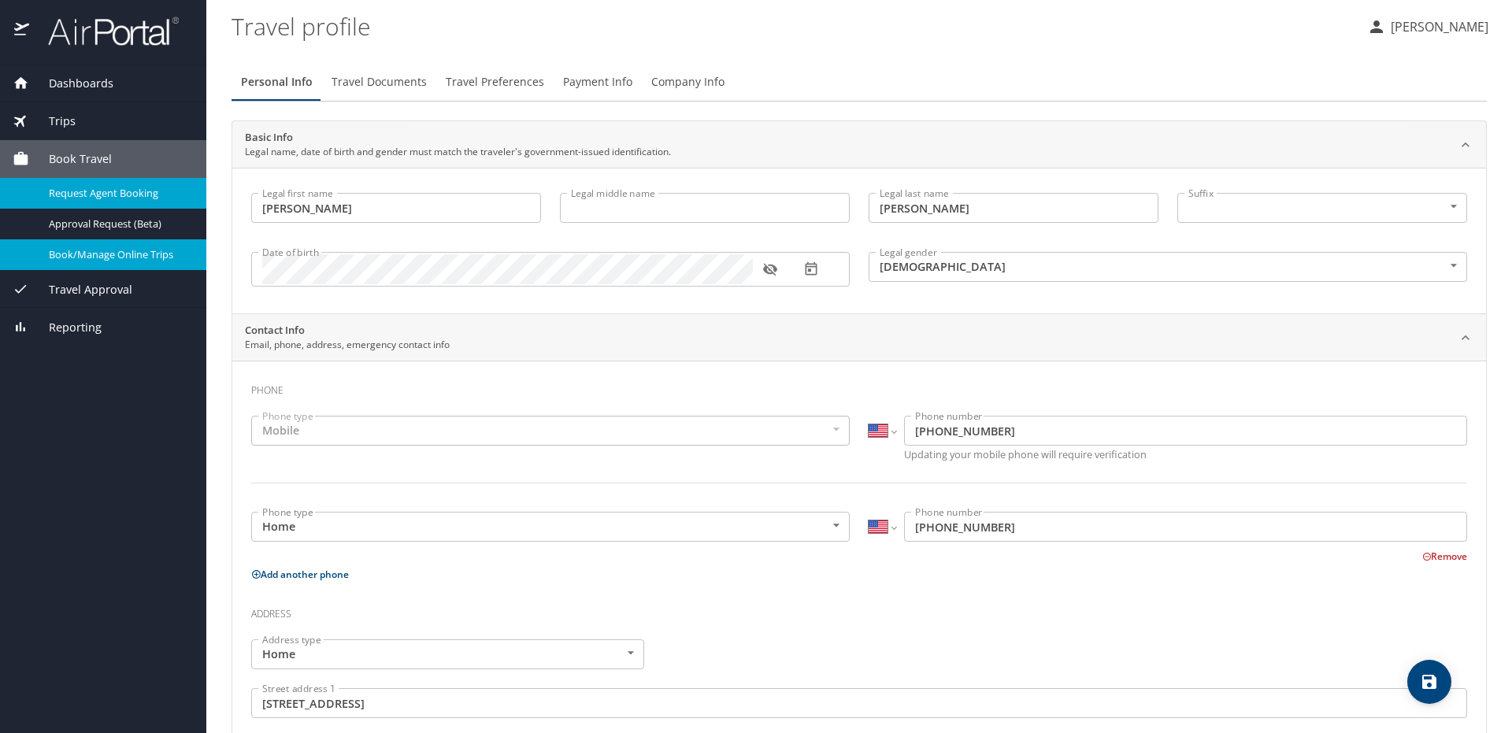
click at [178, 195] on span "Request Agent Booking" at bounding box center [118, 193] width 139 height 15
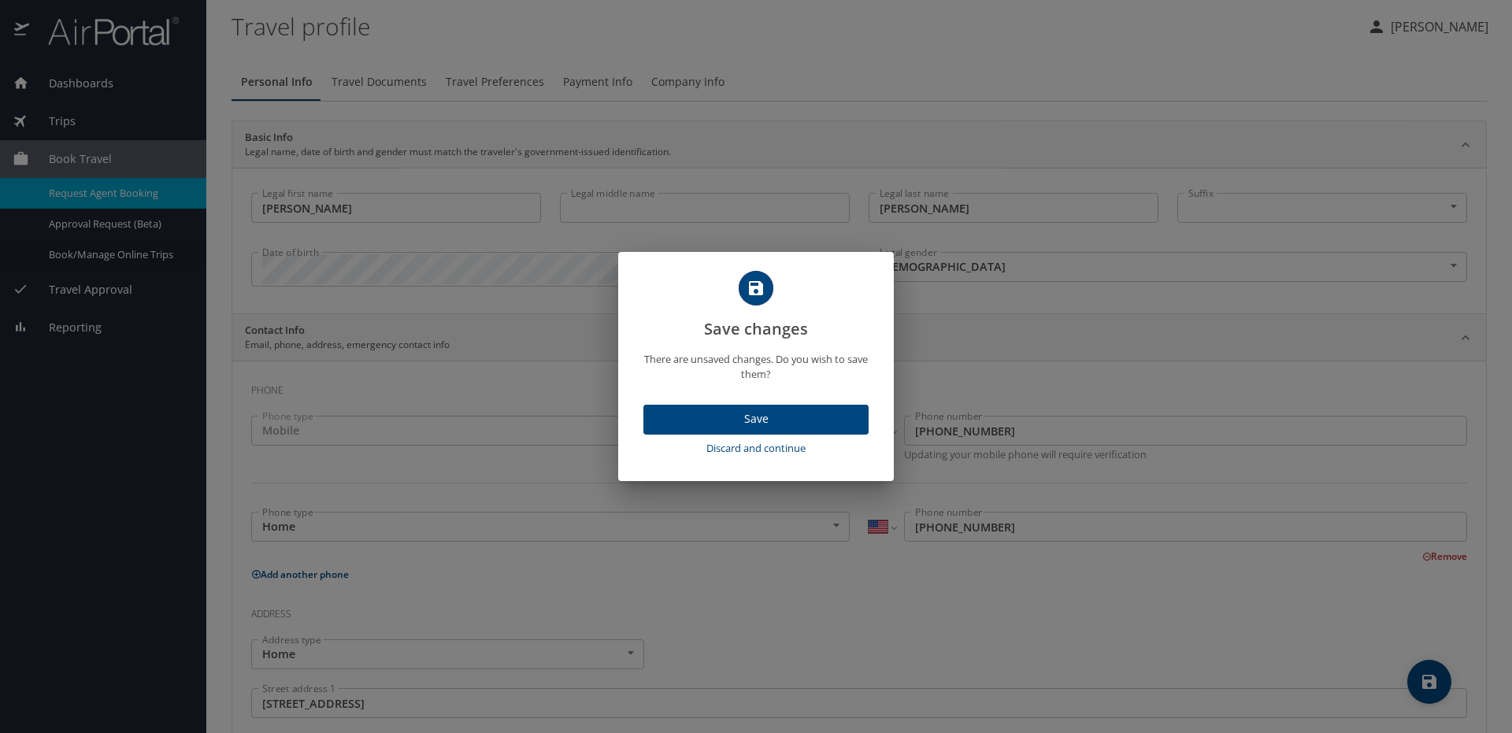
click at [755, 420] on span "Save" at bounding box center [756, 419] width 200 height 20
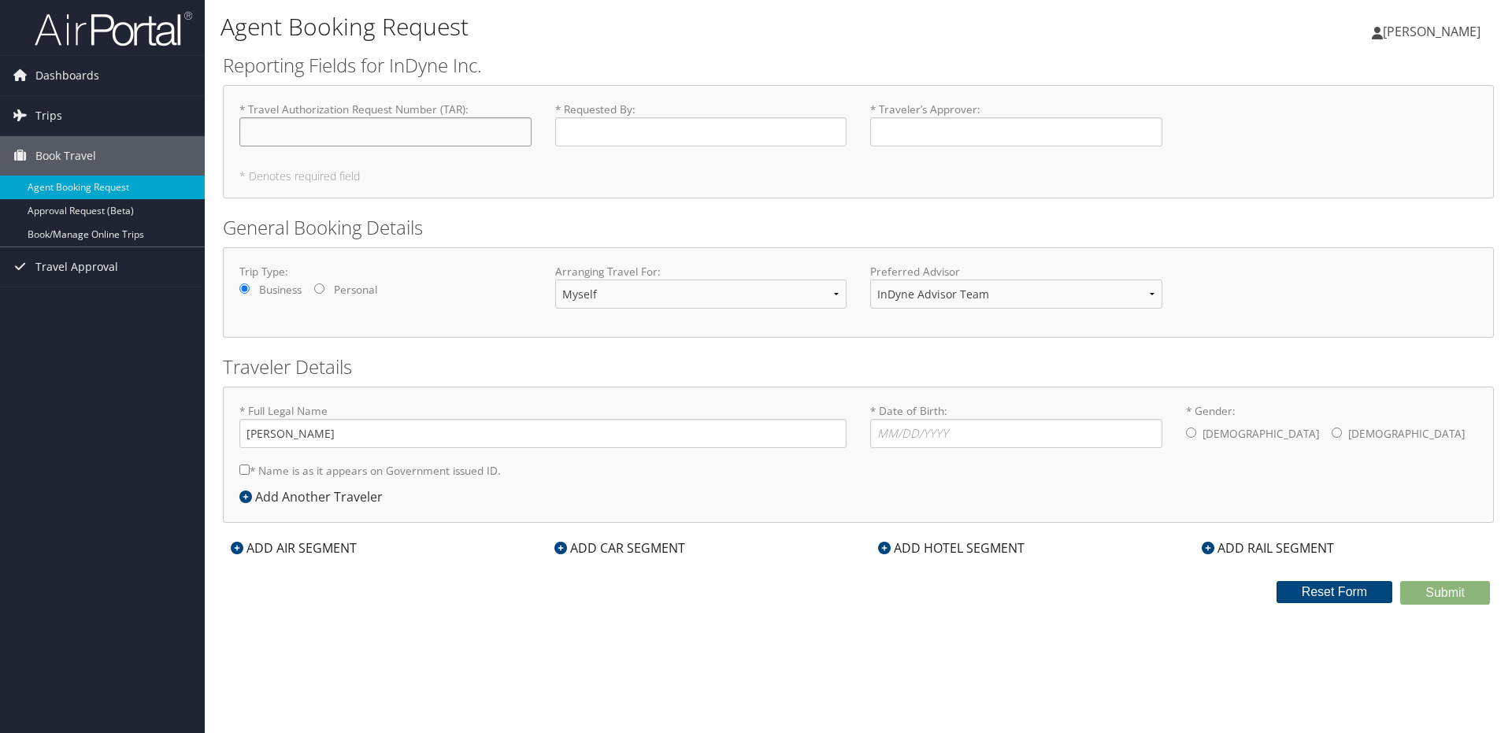
click at [441, 139] on input "* Travel Authorization Request Number (TAR) : Required" at bounding box center [385, 131] width 292 height 29
type input "TAR-2025-14-0169"
type input "[PERSON_NAME]"
click at [1353, 344] on form "Reporting Fields for InDyne Inc. * Travel Authorization Request Number (TAR) : …" at bounding box center [858, 328] width 1271 height 553
click at [1441, 227] on h2 "General Booking Details" at bounding box center [858, 227] width 1271 height 27
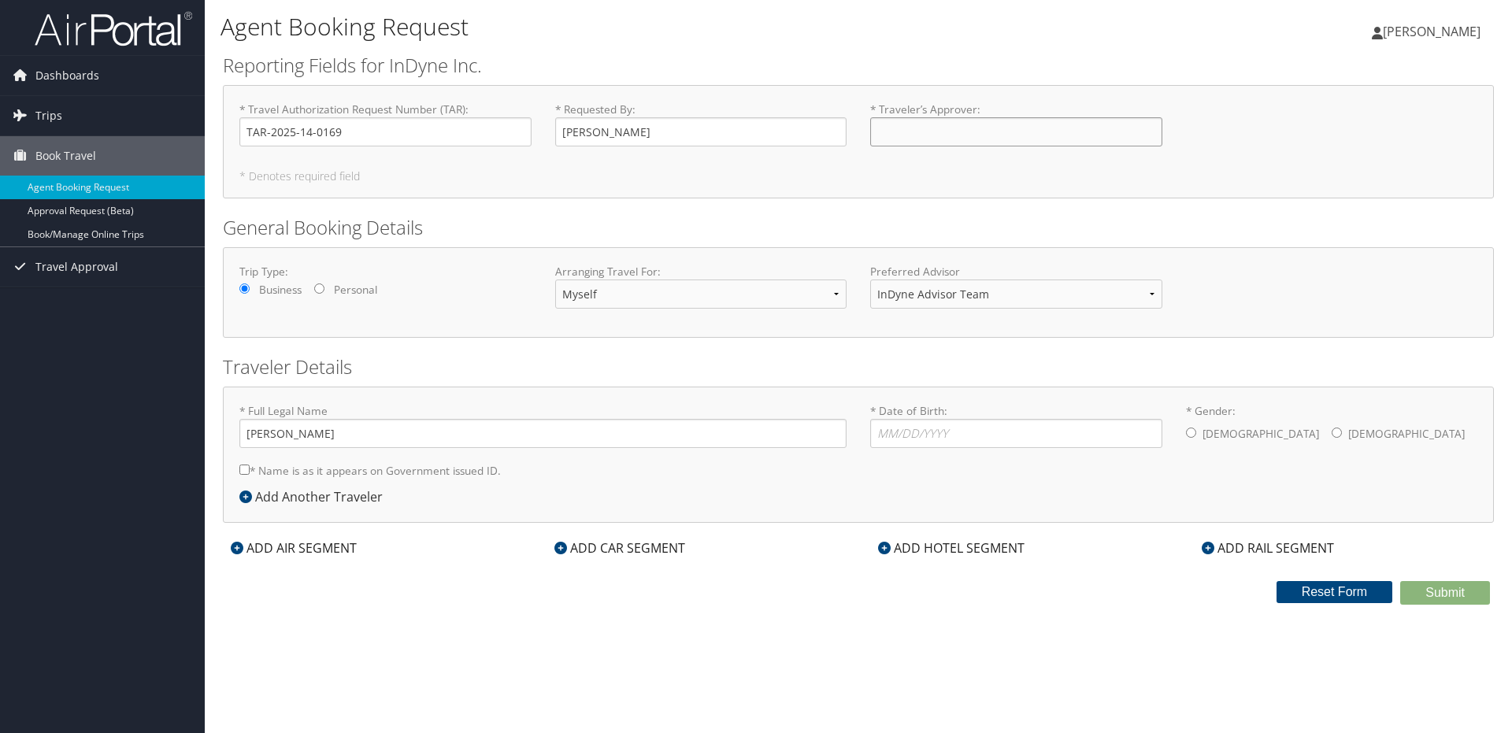
click at [1117, 122] on input "* Traveler’s Approver : Required" at bounding box center [1016, 131] width 292 height 29
type input "Dave Fewster"
click at [1137, 444] on input "* Date of Birth: Invalid Date" at bounding box center [1016, 433] width 292 height 29
type input "12/12/1992"
click at [1332, 434] on input "* Gender: Male Female" at bounding box center [1337, 433] width 10 height 10
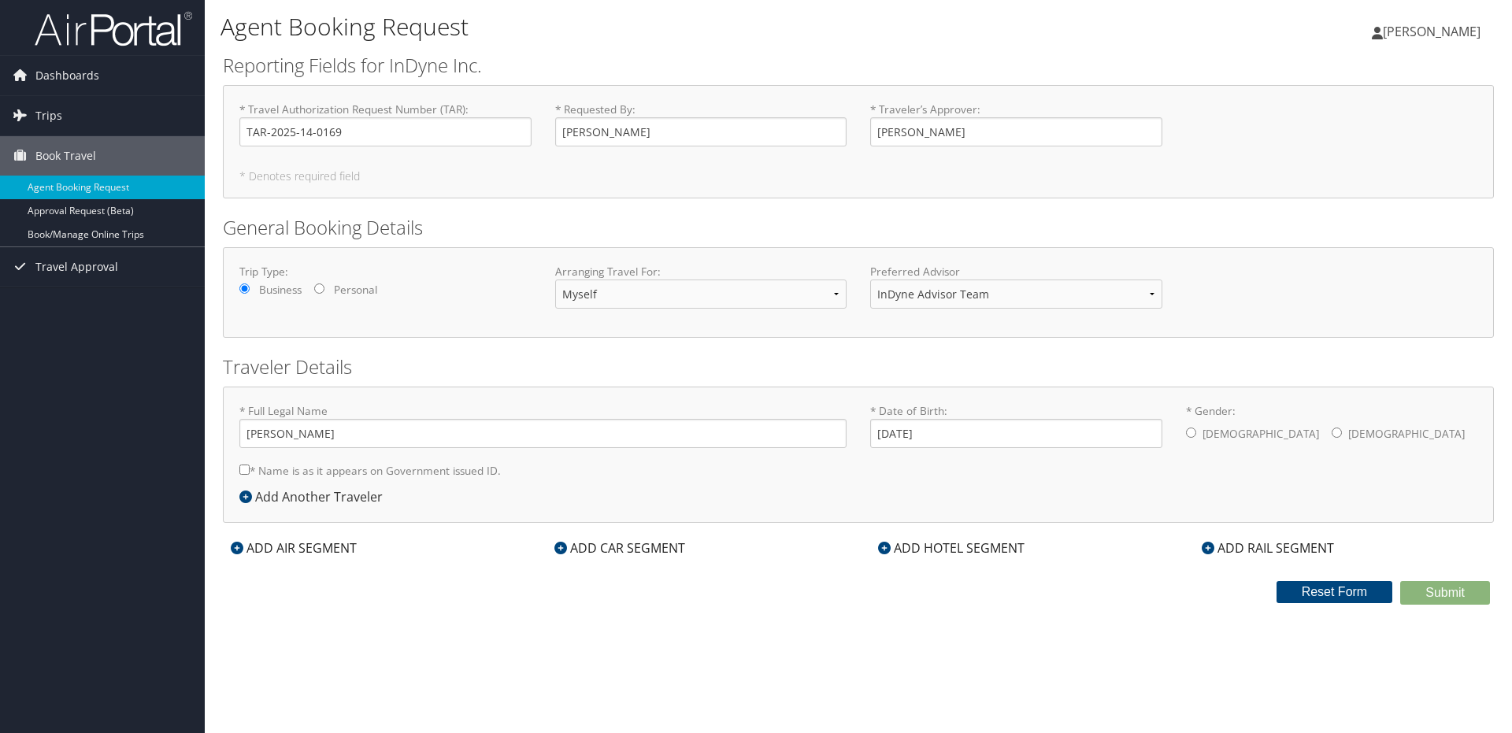
radio input "true"
click at [246, 467] on input "* Name is as it appears on Government issued ID." at bounding box center [244, 470] width 10 height 10
checkbox input "true"
click at [248, 493] on icon at bounding box center [245, 497] width 13 height 13
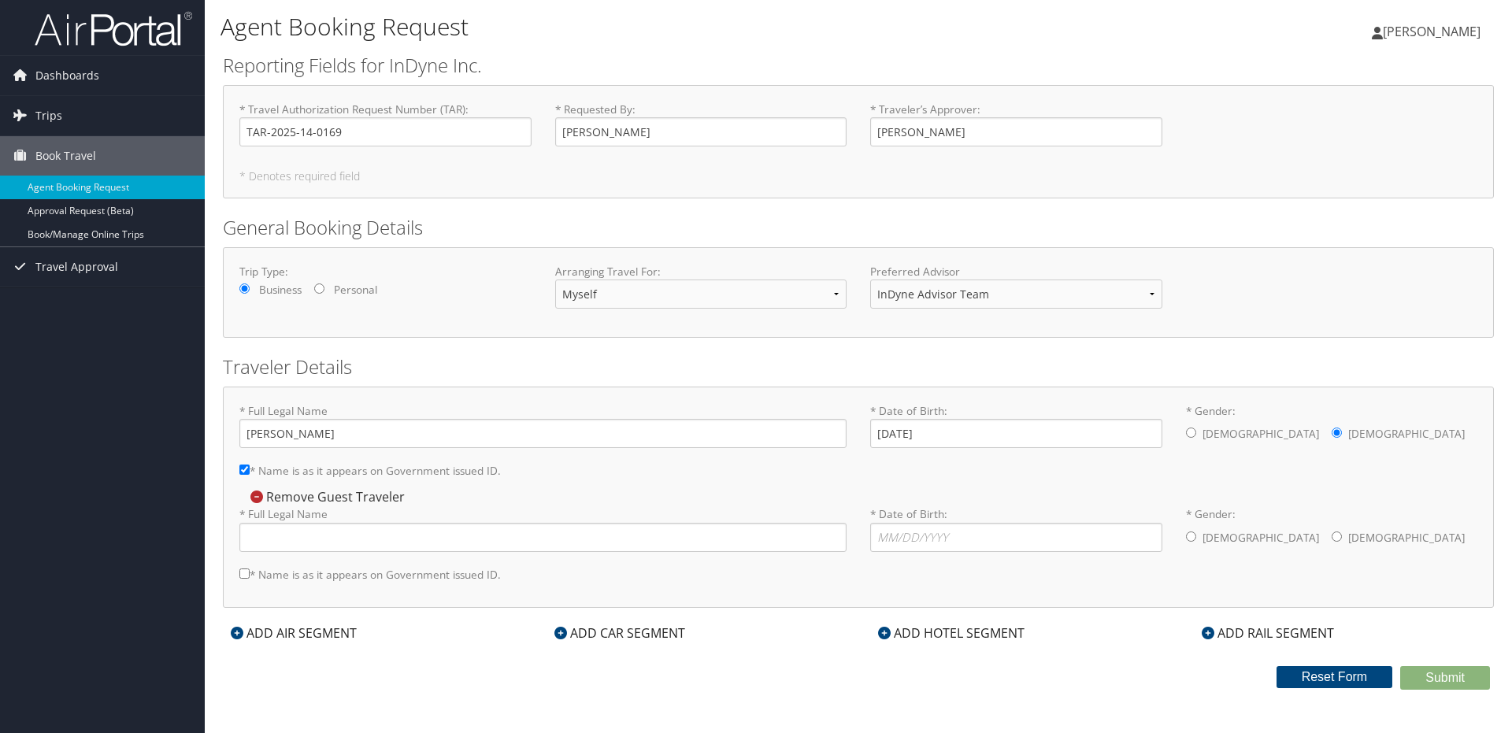
click at [256, 498] on icon at bounding box center [256, 497] width 13 height 13
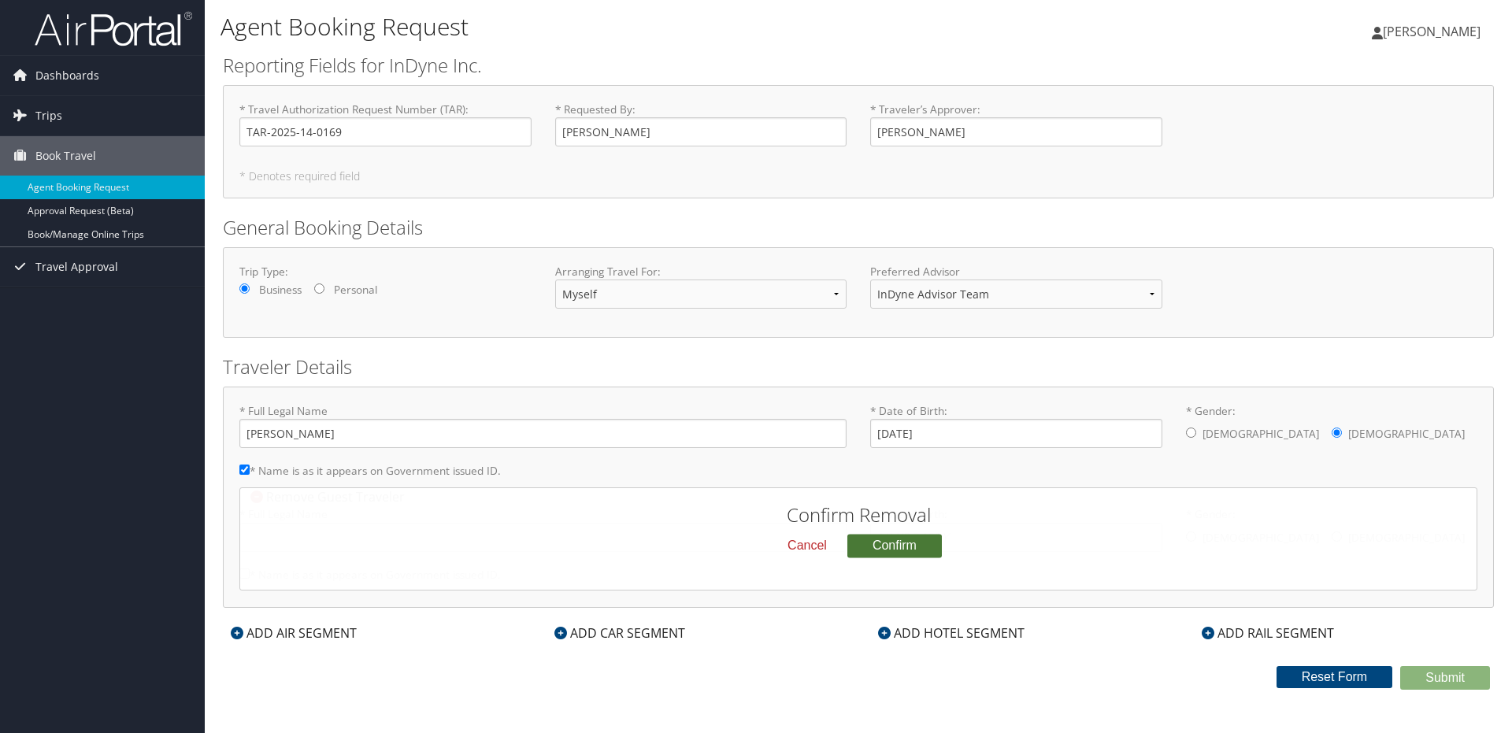
click at [885, 555] on button "Confirm" at bounding box center [894, 546] width 94 height 24
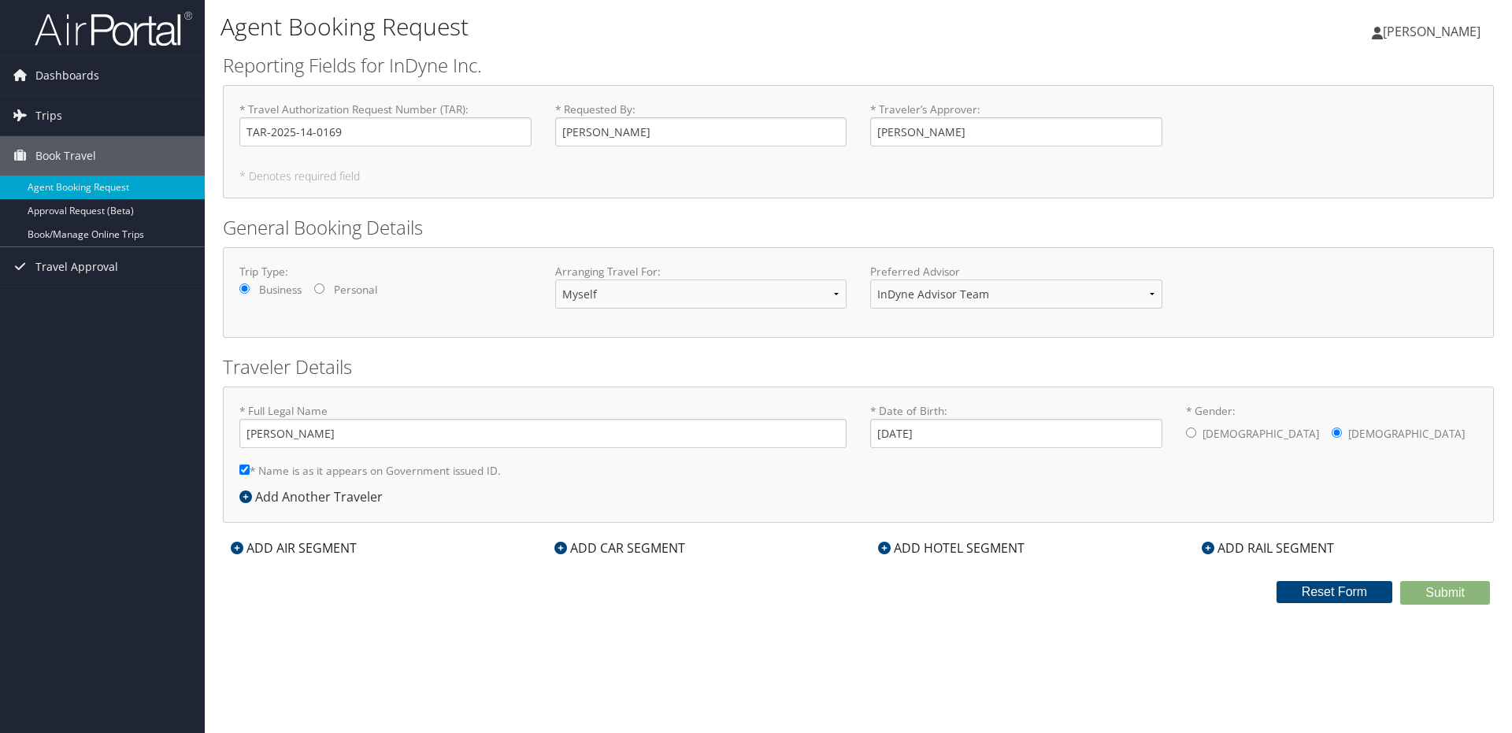
click at [918, 547] on div "ADD HOTEL SEGMENT" at bounding box center [951, 548] width 162 height 19
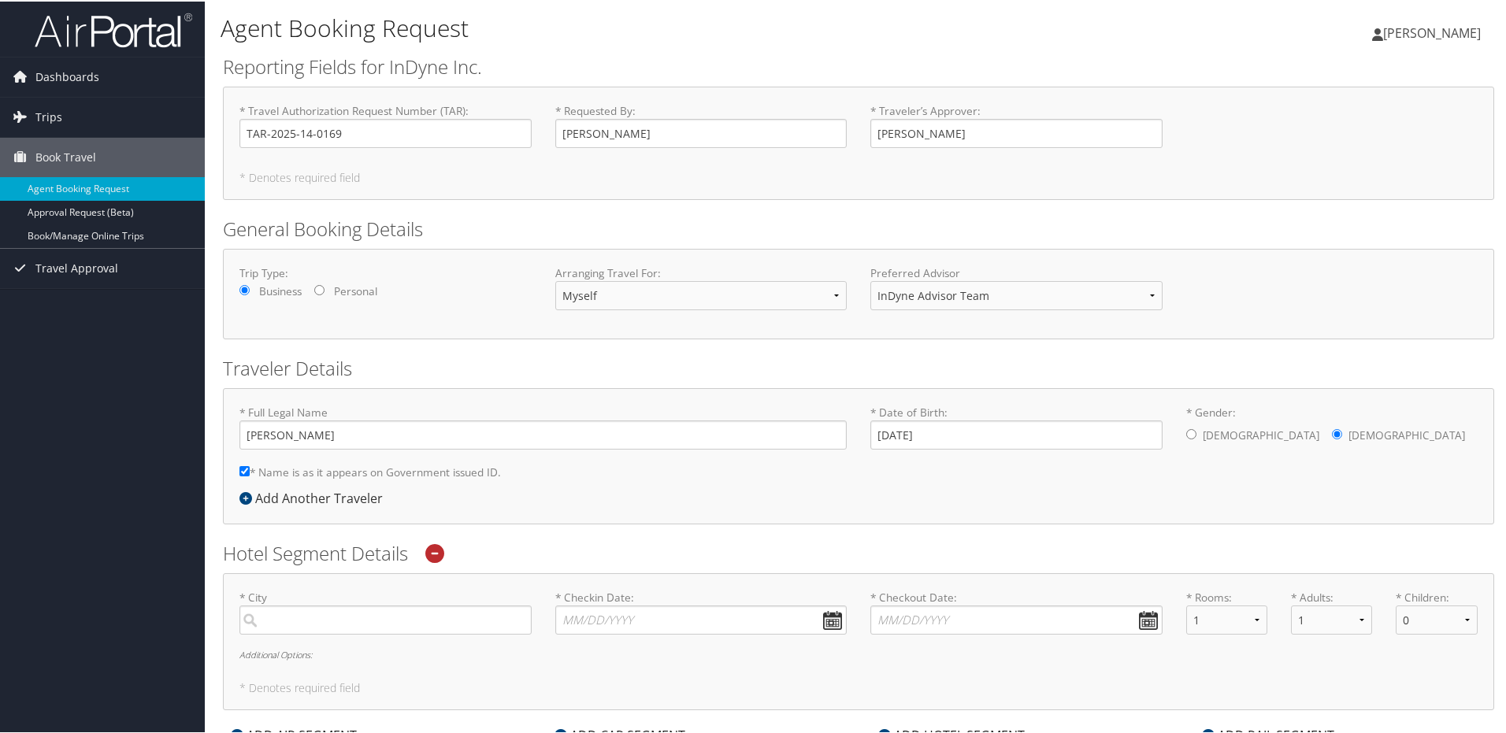
scroll to position [157, 0]
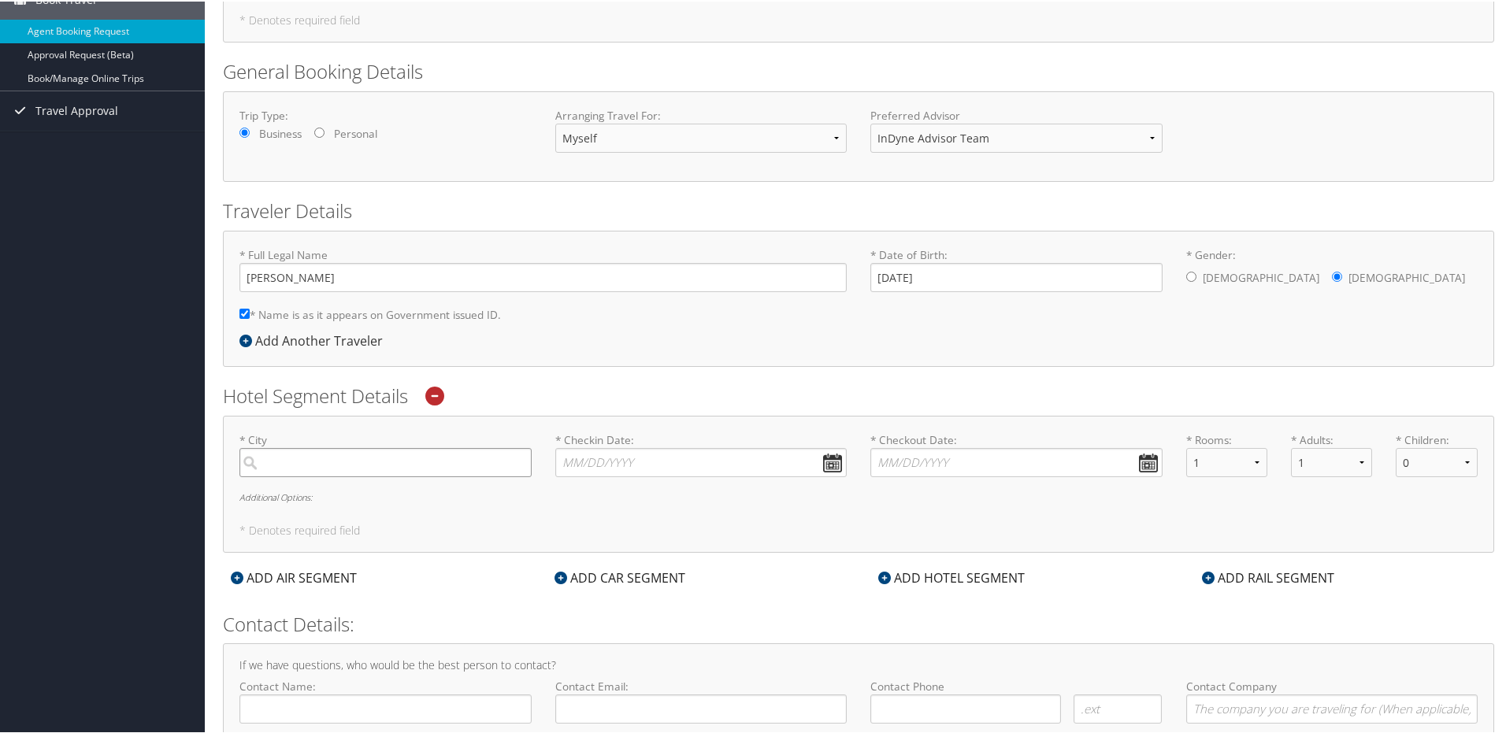
click at [413, 459] on input "search" at bounding box center [385, 461] width 292 height 29
click at [375, 491] on div "Bismarck (BIS ND)" at bounding box center [387, 494] width 271 height 20
click at [375, 476] on input "Bismar" at bounding box center [385, 461] width 292 height 29
type input "Bismarck"
click at [820, 460] on input "* Checkin Date: Dates must be valid" at bounding box center [701, 461] width 292 height 29
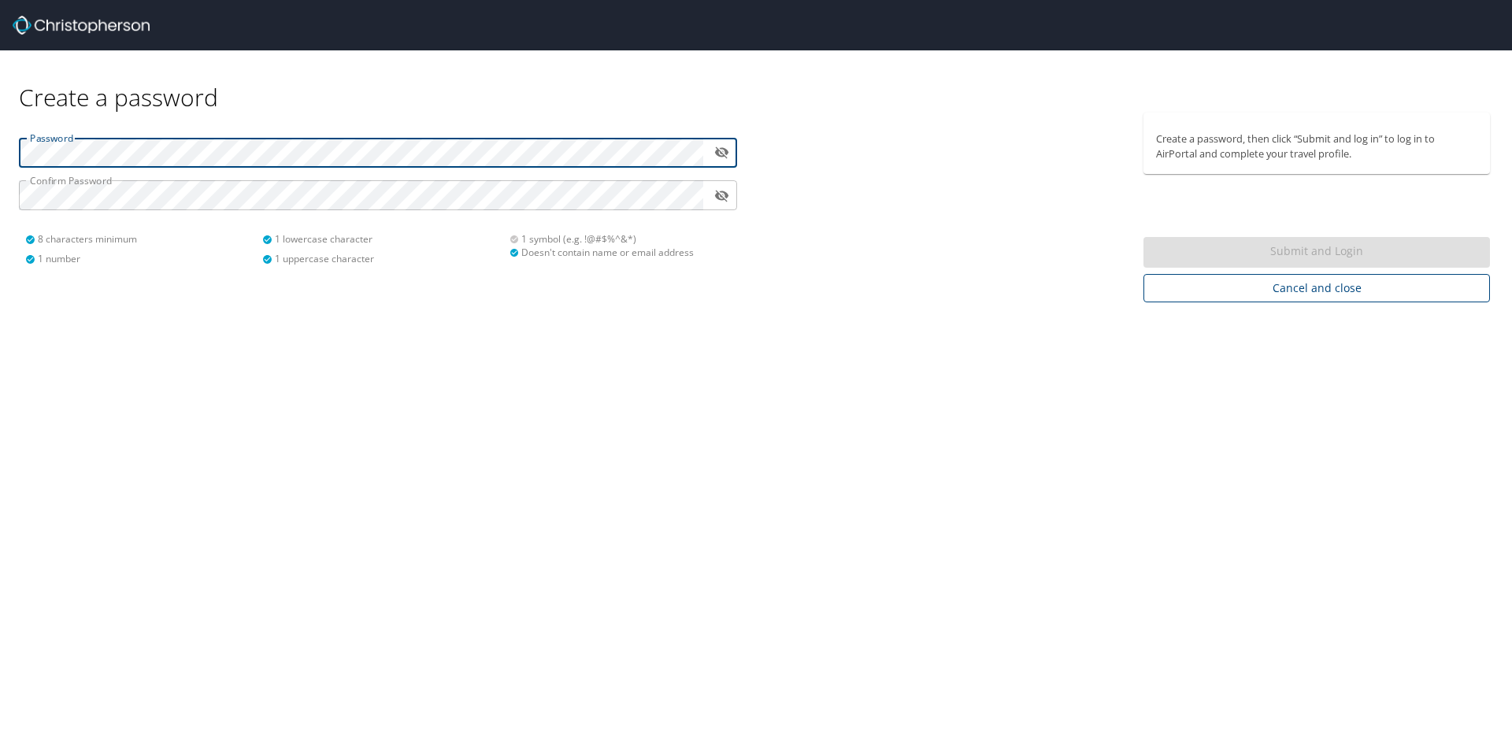
click at [1328, 289] on span "Cancel and close" at bounding box center [1316, 289] width 321 height 20
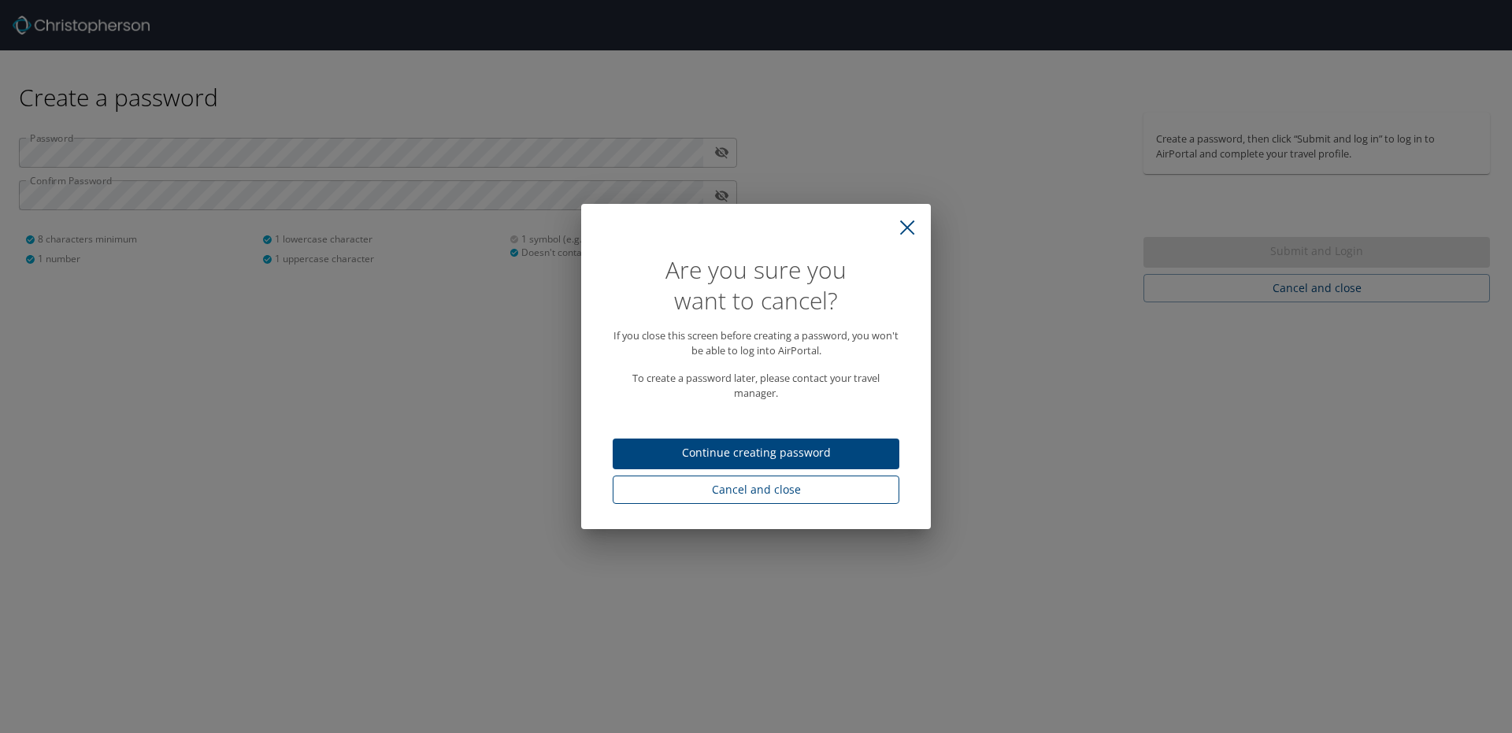
click at [780, 489] on span "Cancel and close" at bounding box center [755, 490] width 261 height 20
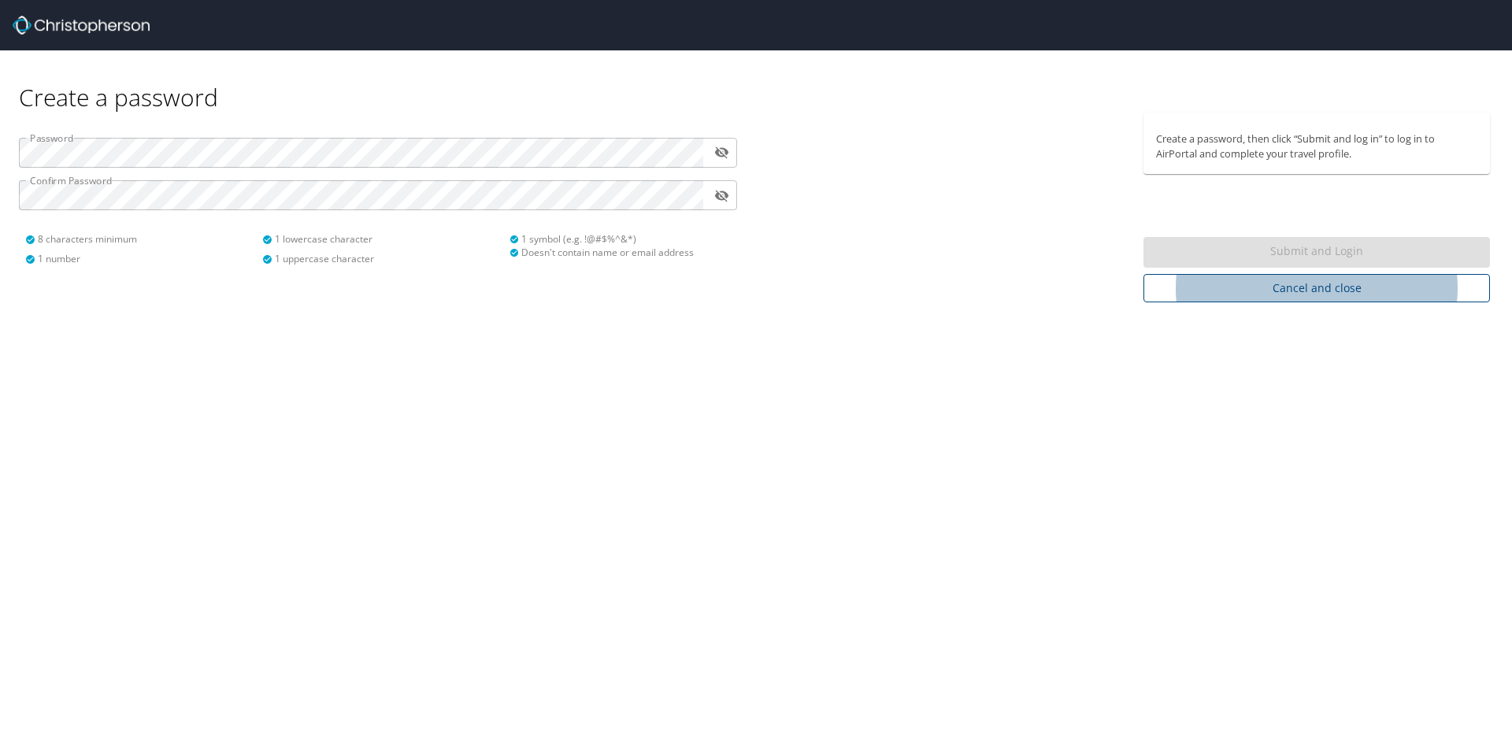
click at [1303, 298] on span "Cancel and close" at bounding box center [1316, 289] width 321 height 20
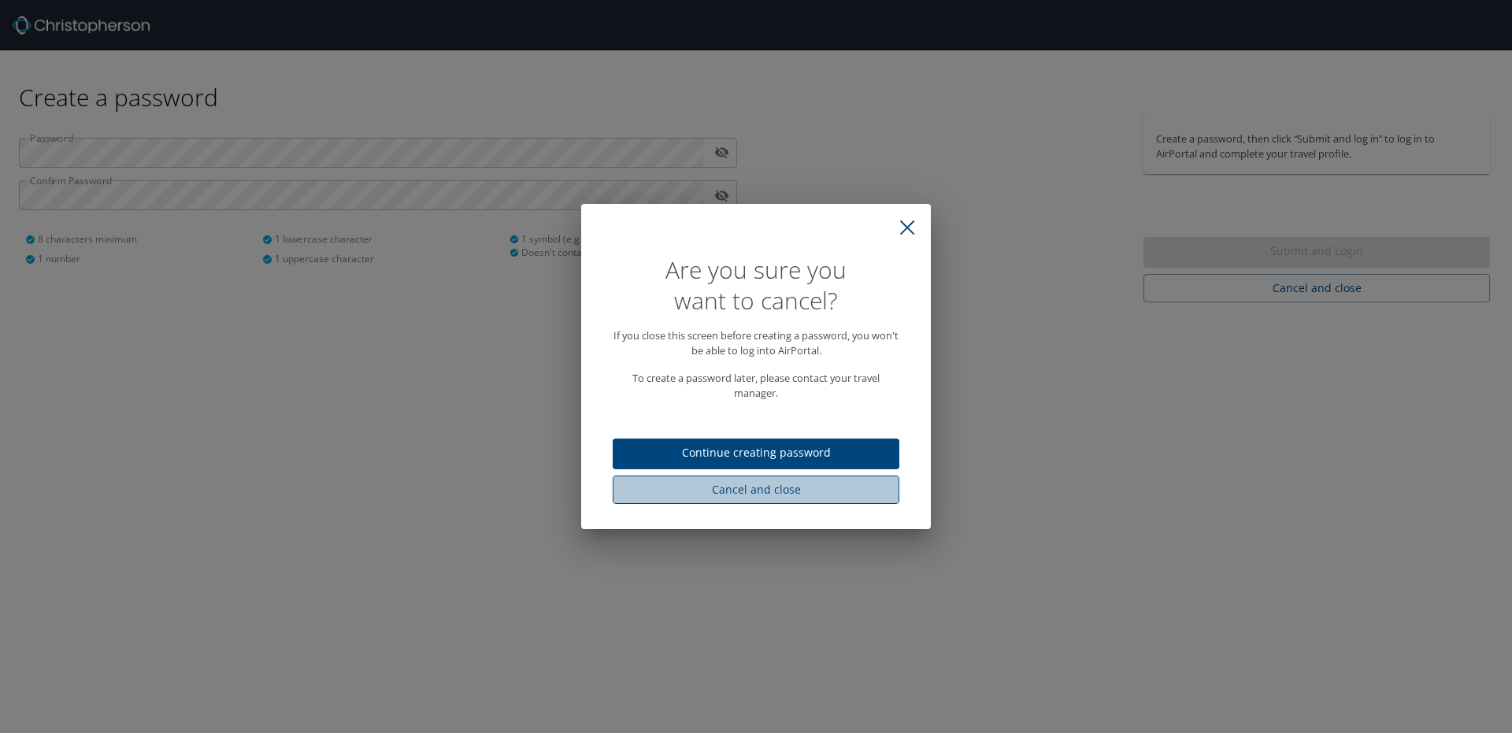
click at [741, 487] on span "Cancel and close" at bounding box center [755, 490] width 261 height 20
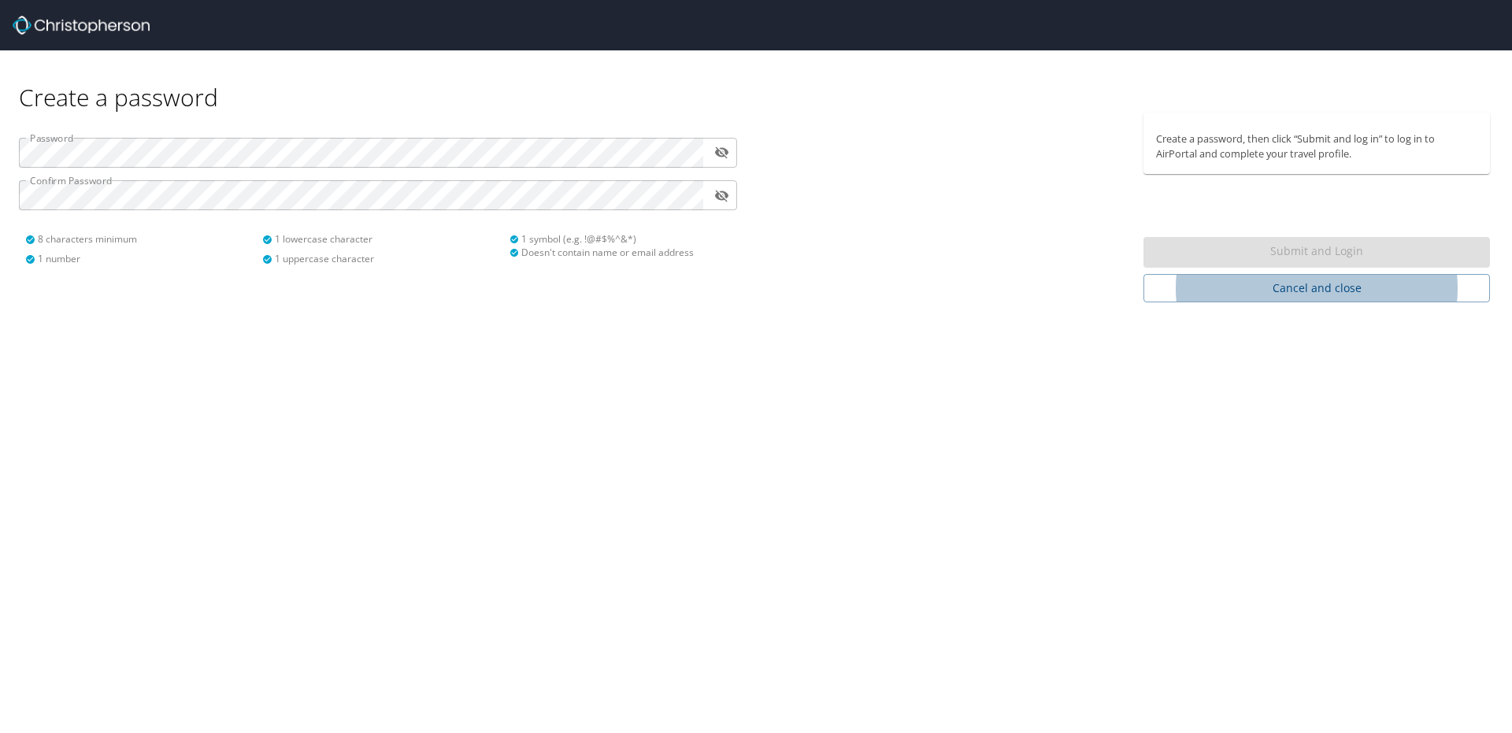
click at [72, 24] on img at bounding box center [81, 25] width 137 height 19
